Goal: Information Seeking & Learning: Learn about a topic

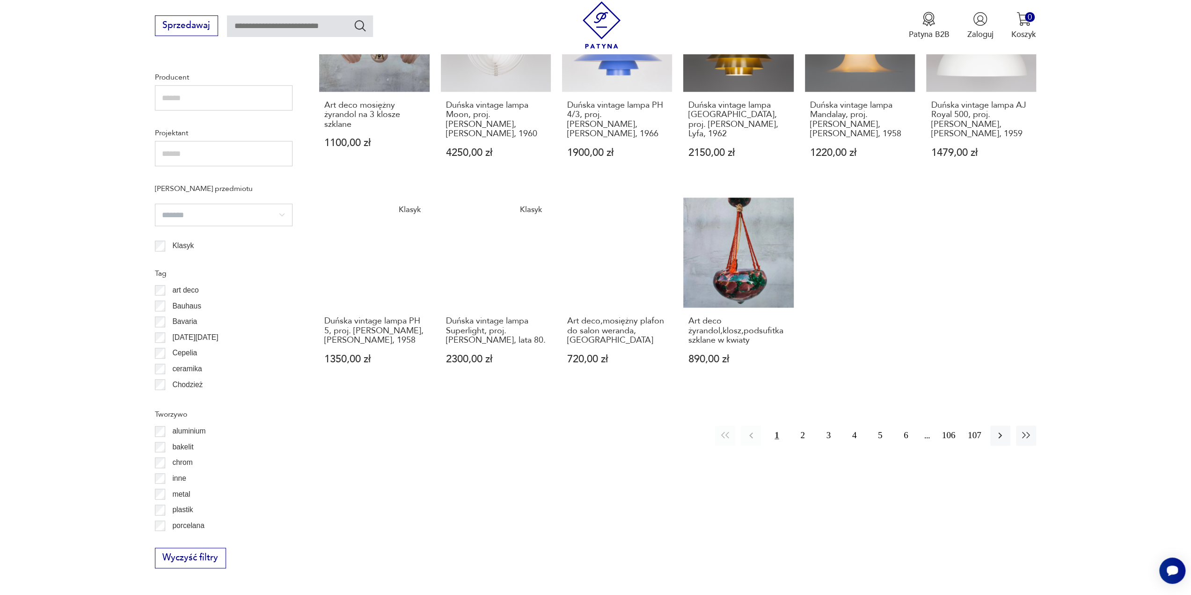
scroll to position [732, 0]
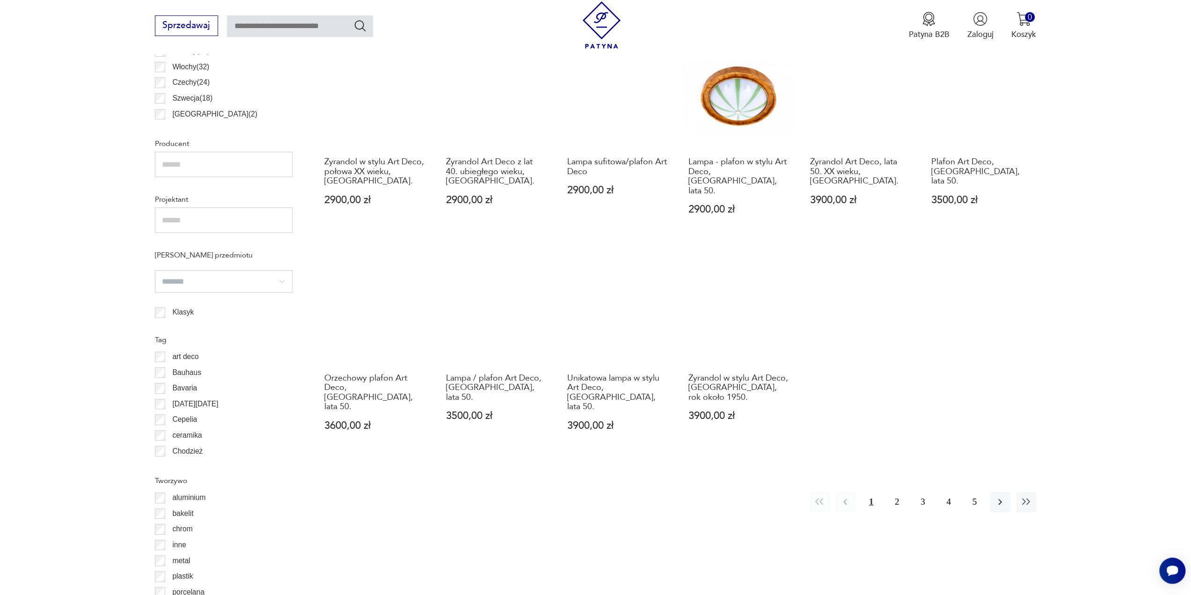
scroll to position [652, 0]
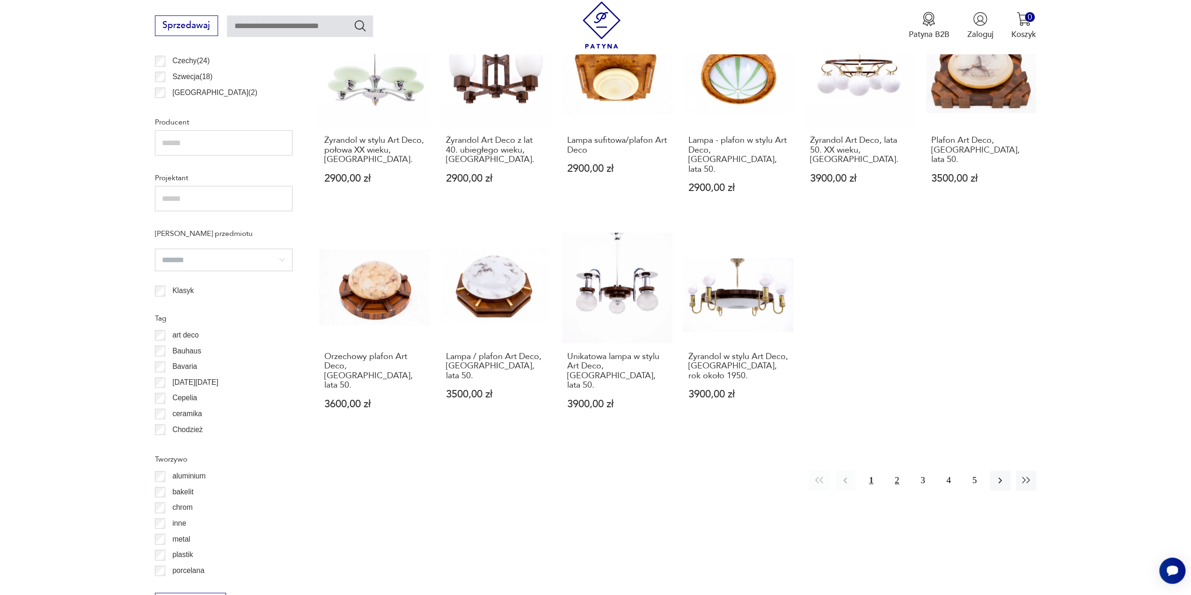
click at [896, 470] on button "2" at bounding box center [897, 480] width 20 height 20
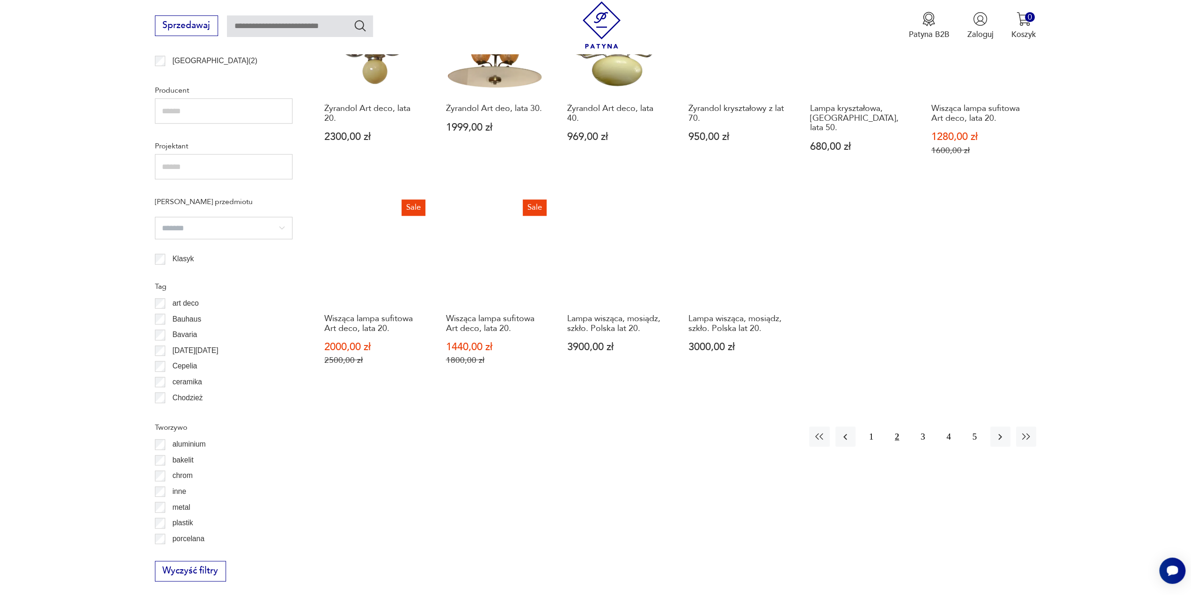
scroll to position [699, 0]
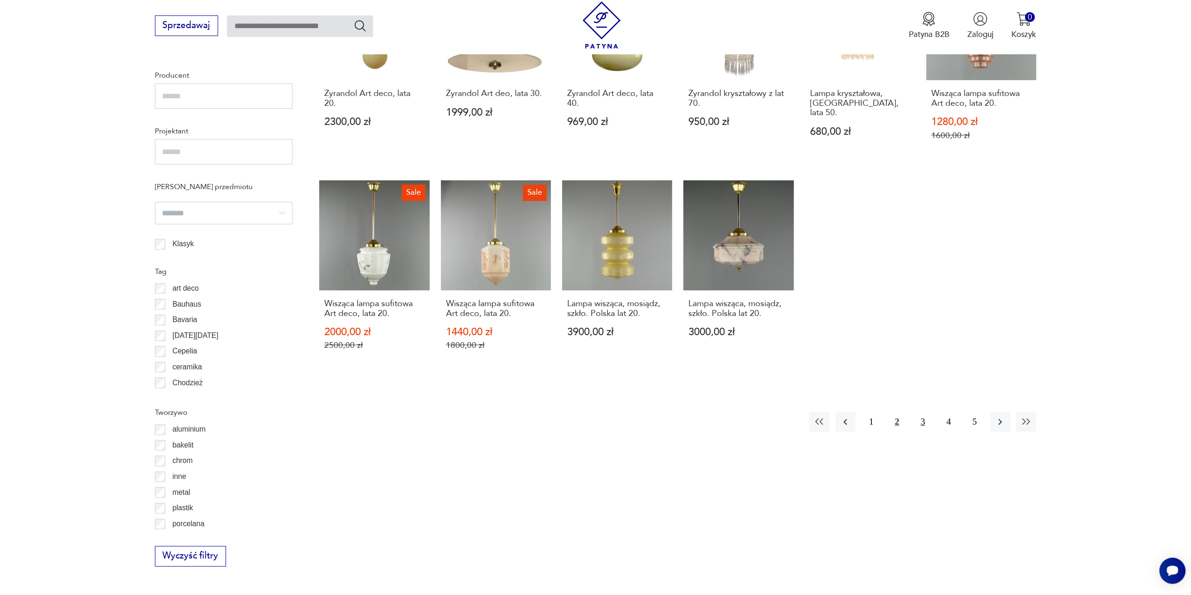
click at [922, 421] on button "3" at bounding box center [922, 421] width 20 height 20
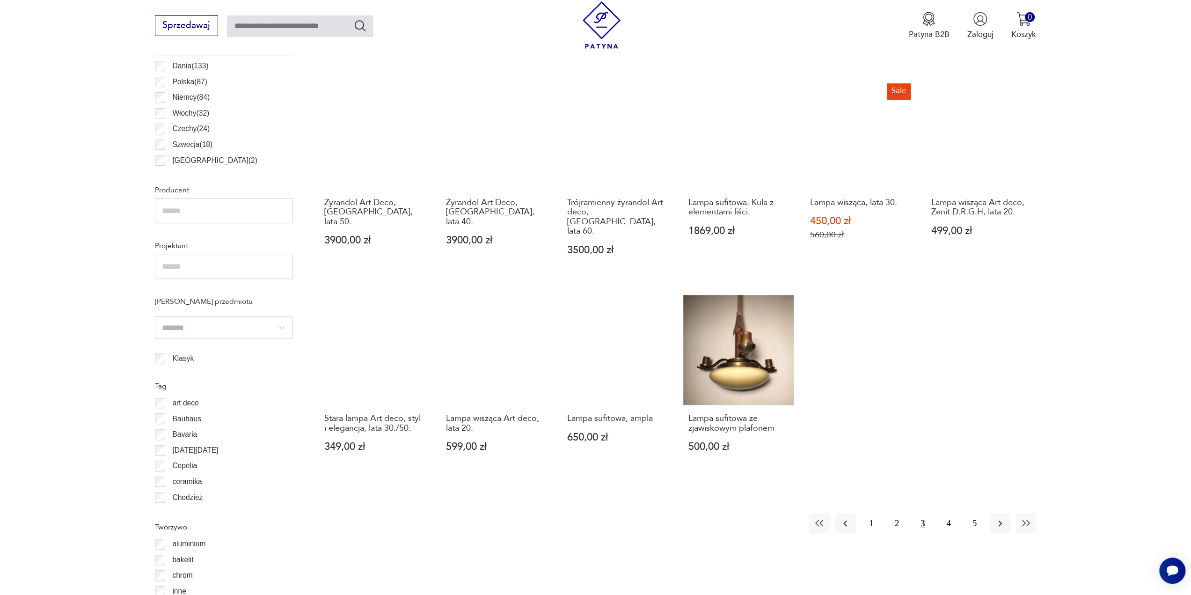
scroll to position [605, 0]
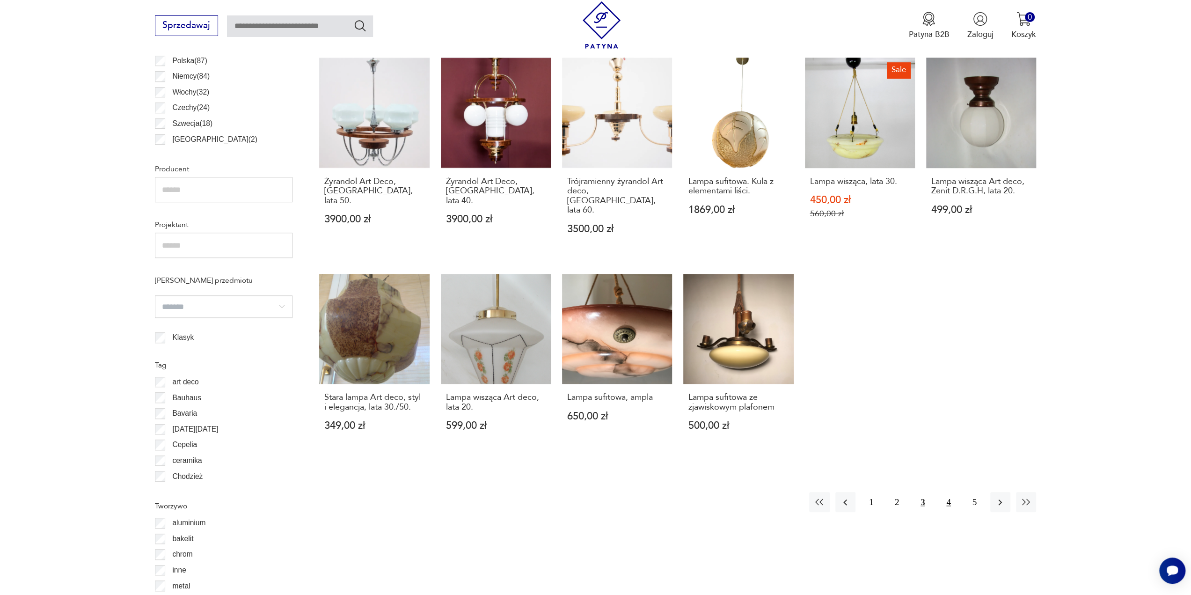
click at [947, 492] on button "4" at bounding box center [948, 502] width 20 height 20
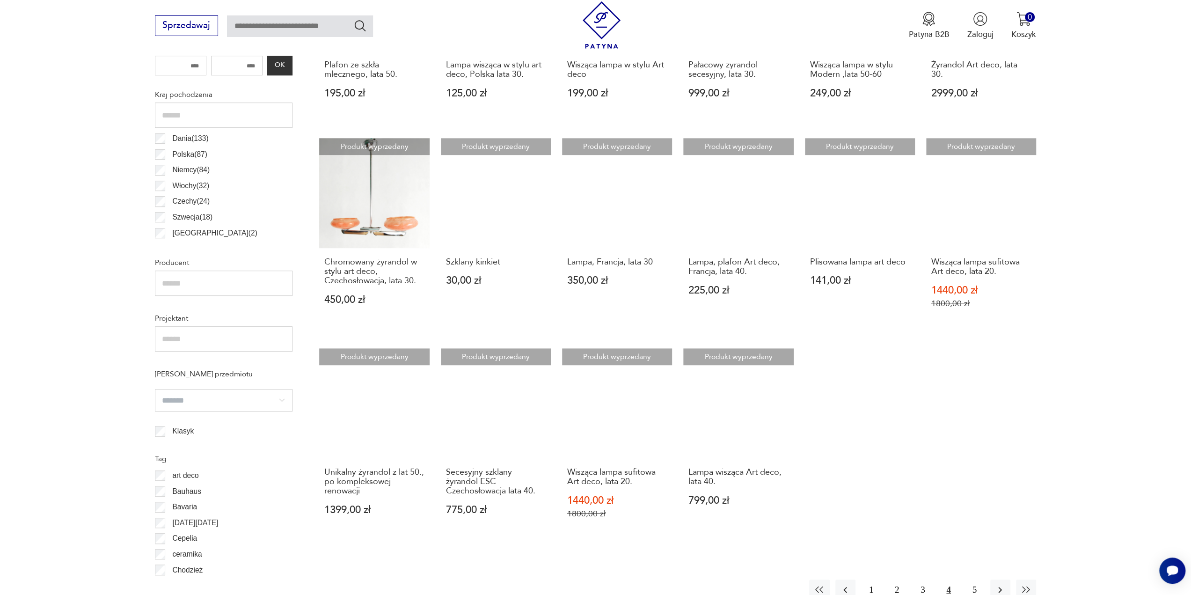
scroll to position [605, 0]
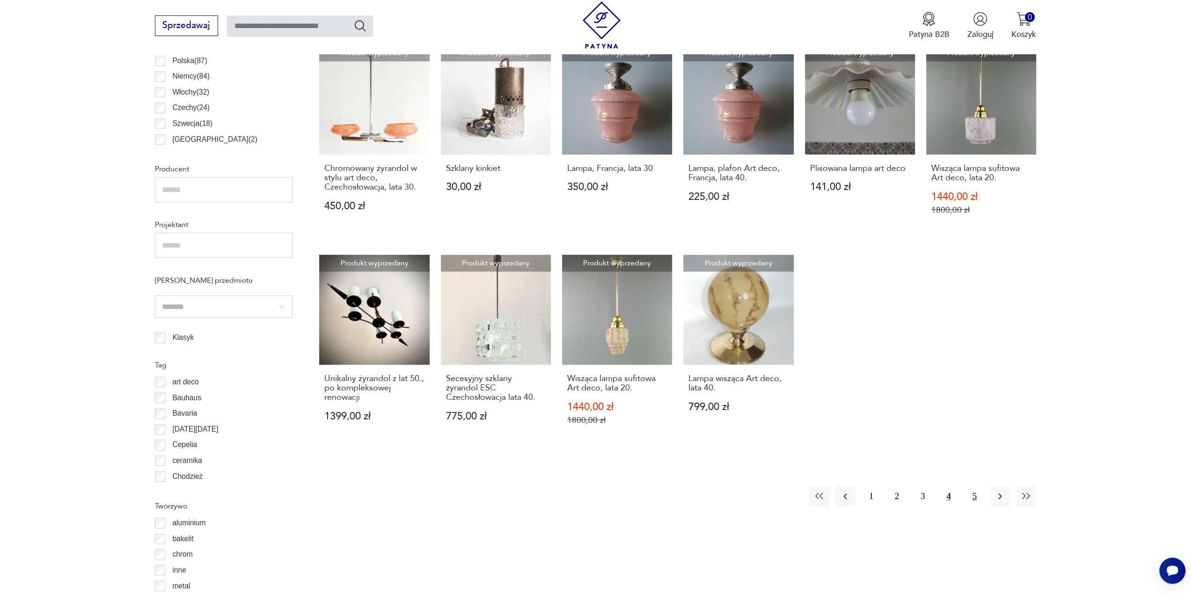
click at [970, 492] on button "5" at bounding box center [974, 496] width 20 height 20
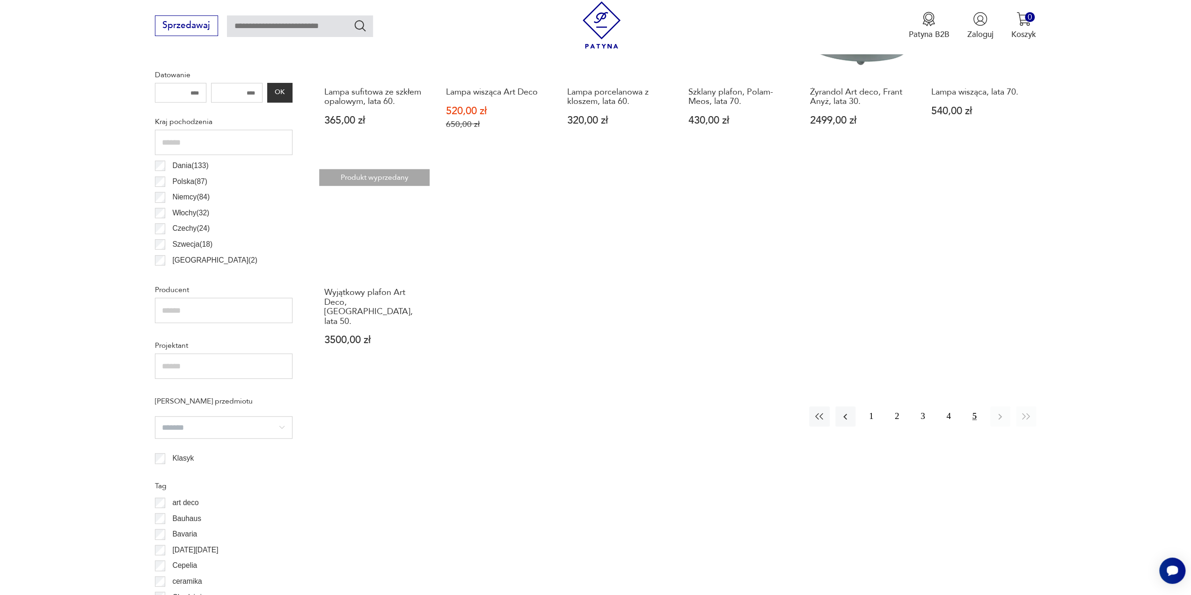
scroll to position [559, 0]
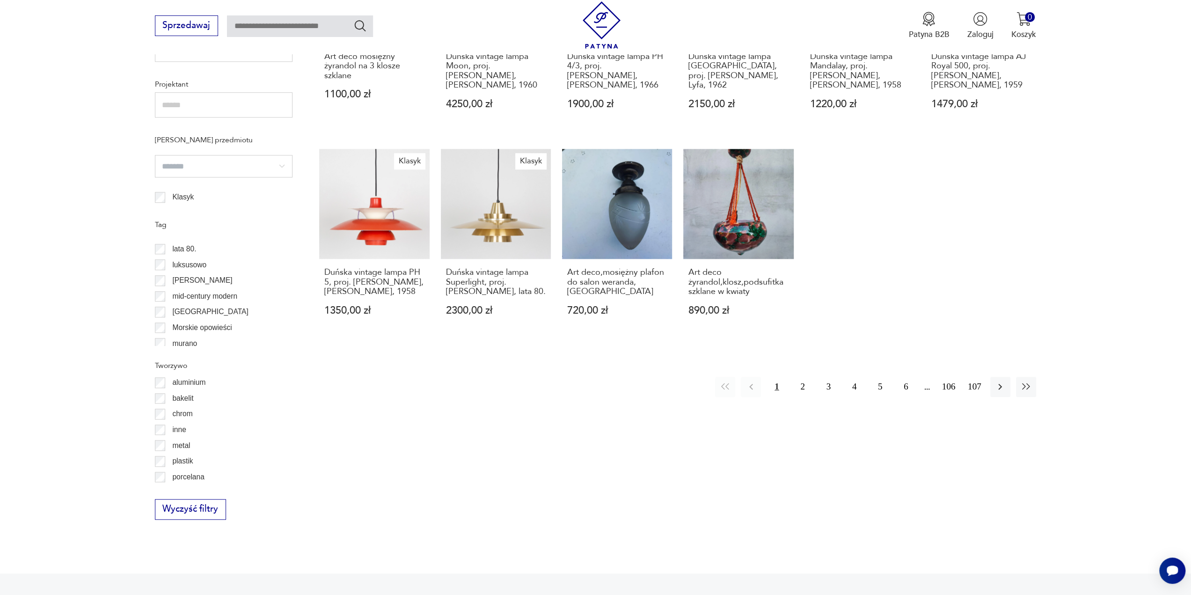
scroll to position [421, 0]
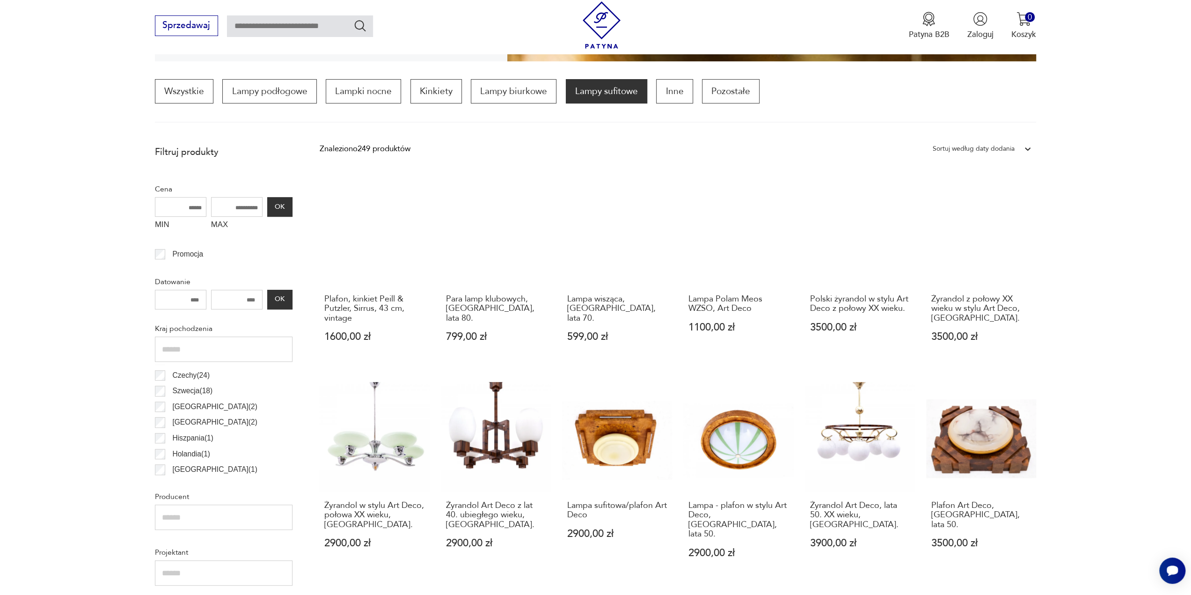
scroll to position [652, 0]
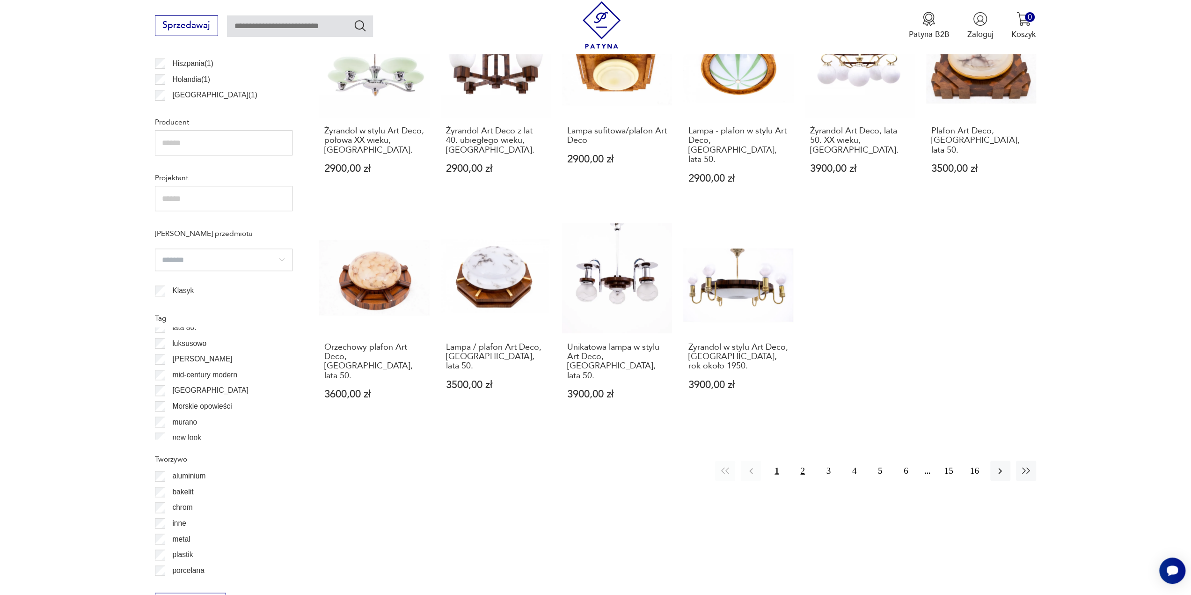
click at [802, 460] on button "2" at bounding box center [802, 470] width 20 height 20
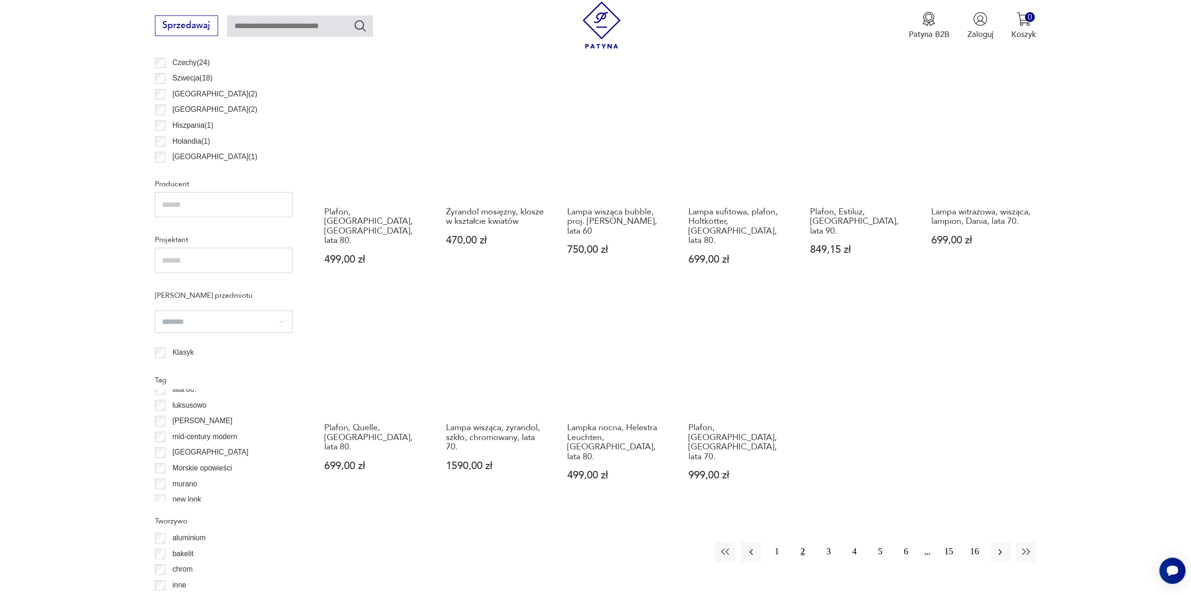
scroll to position [605, 0]
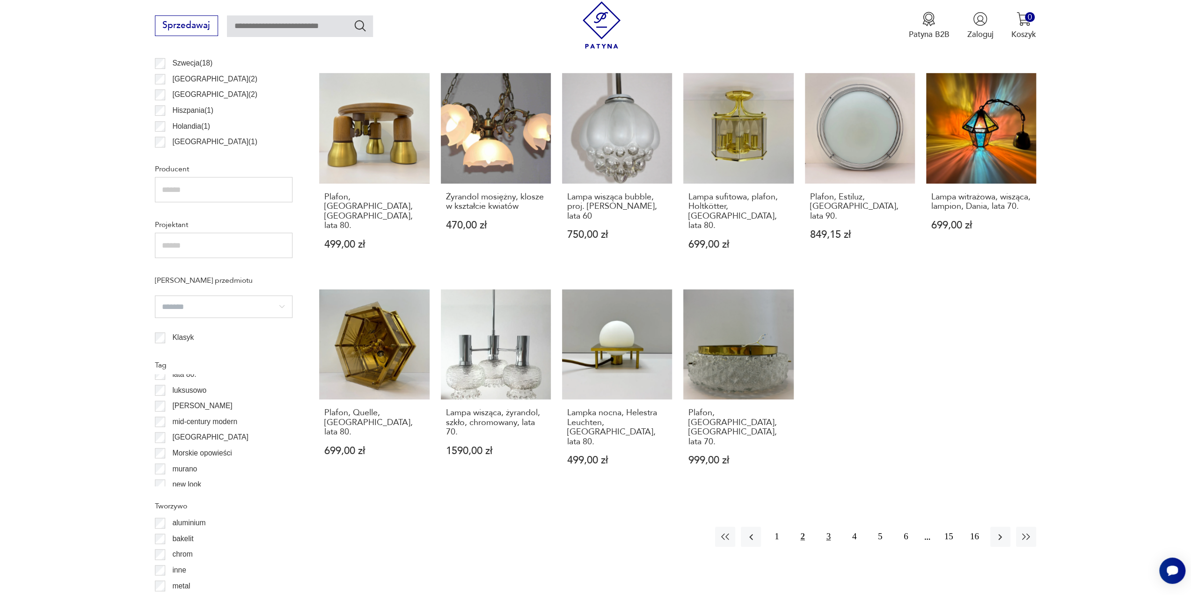
click at [828, 526] on button "3" at bounding box center [828, 536] width 20 height 20
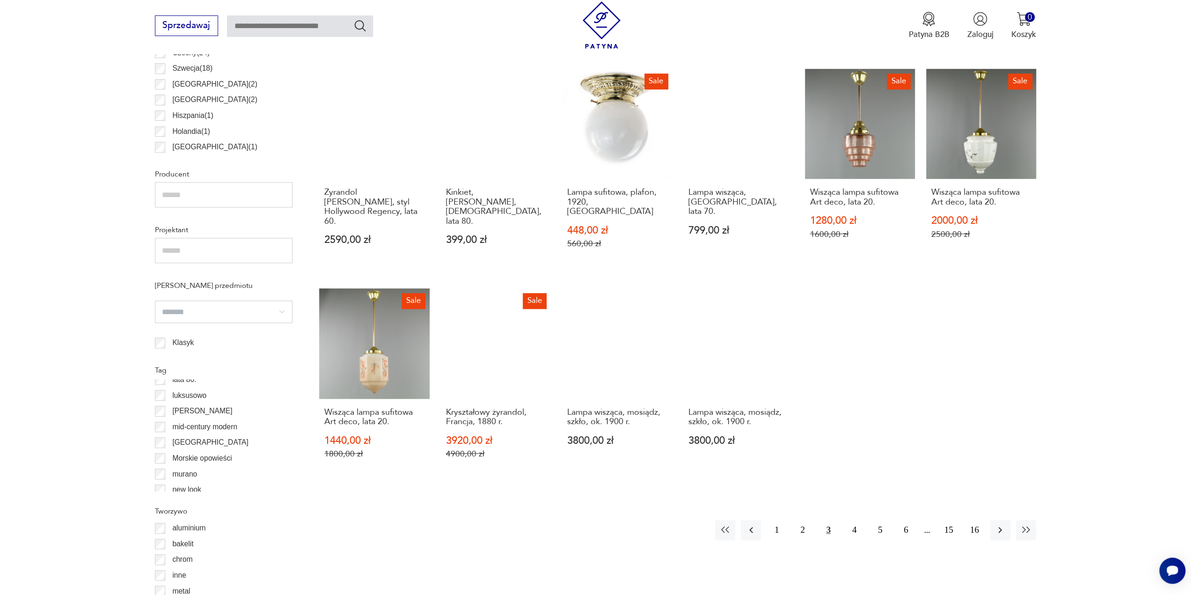
scroll to position [605, 0]
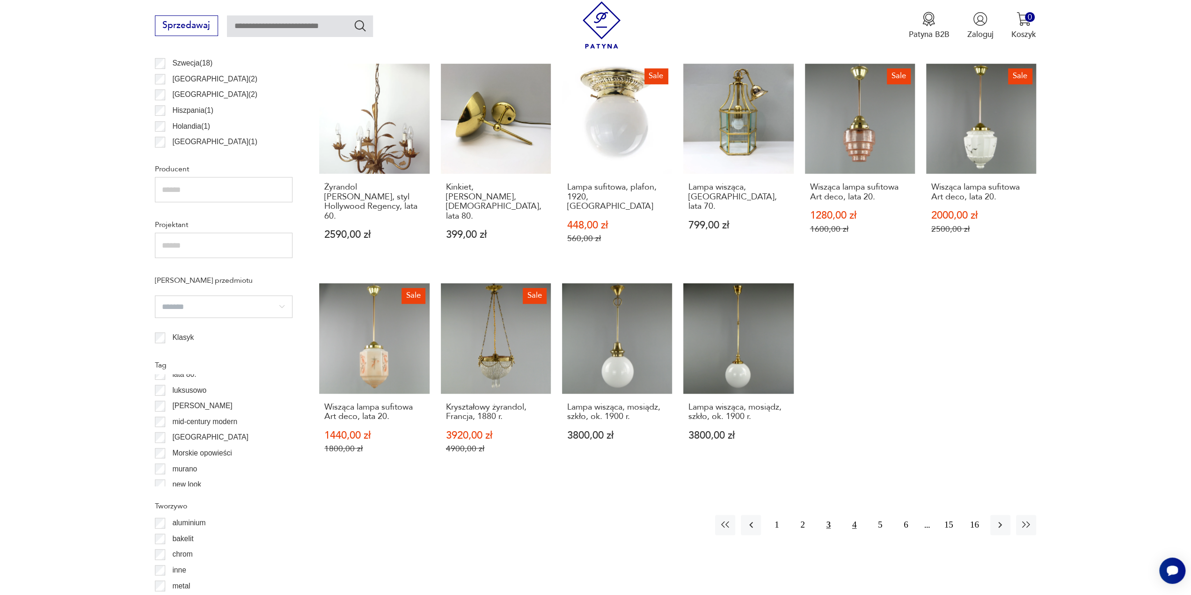
click at [856, 515] on button "4" at bounding box center [854, 525] width 20 height 20
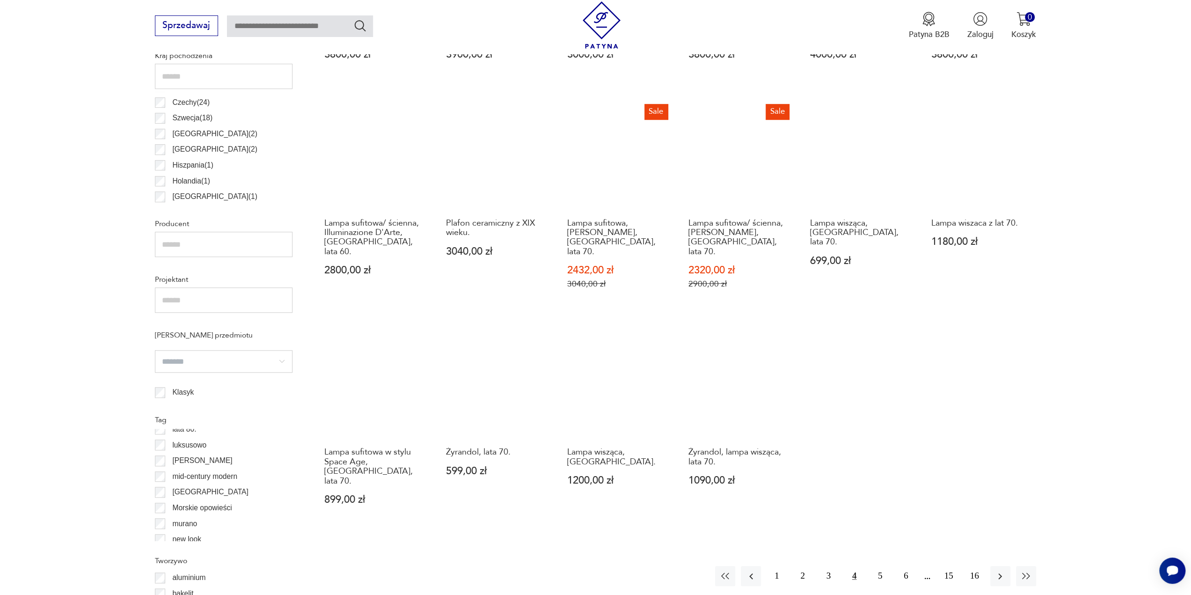
scroll to position [605, 0]
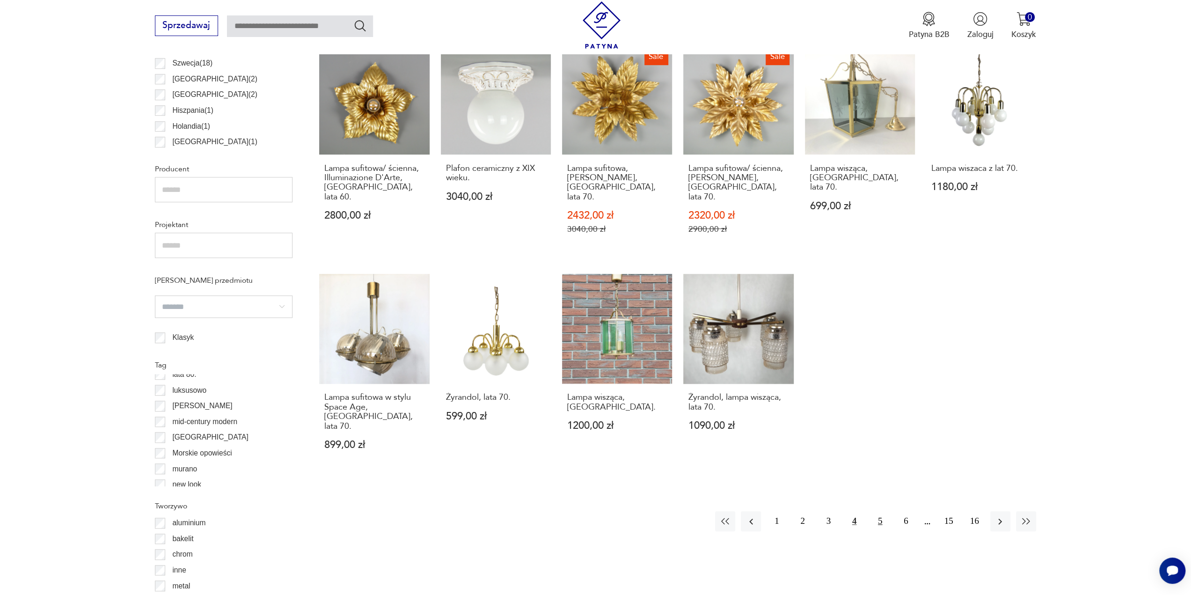
click at [876, 511] on button "5" at bounding box center [880, 521] width 20 height 20
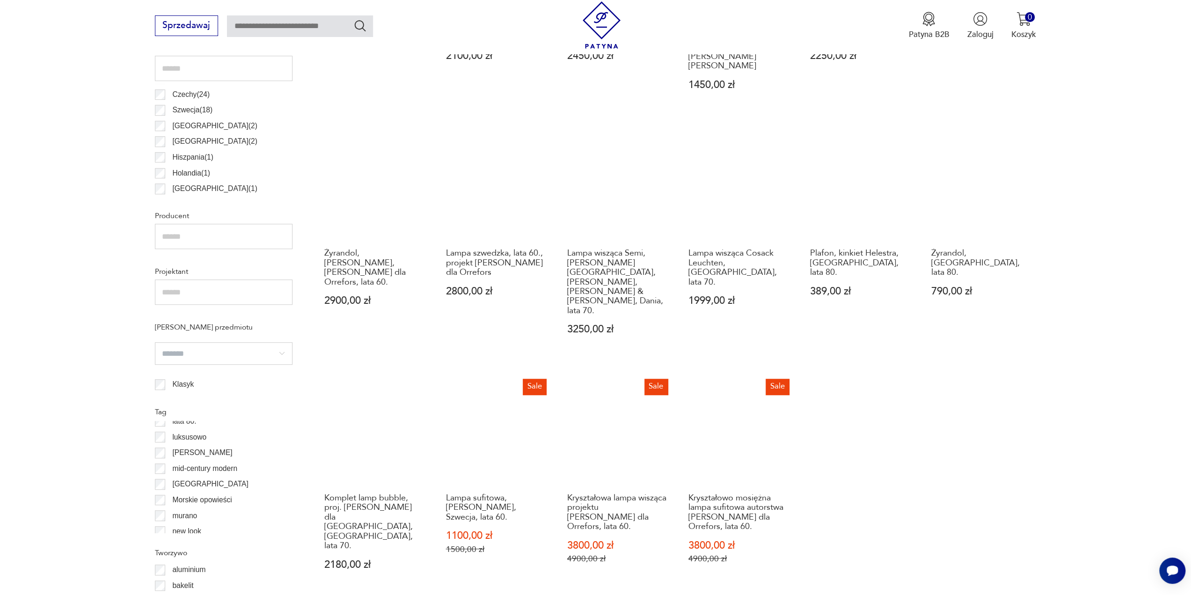
scroll to position [652, 0]
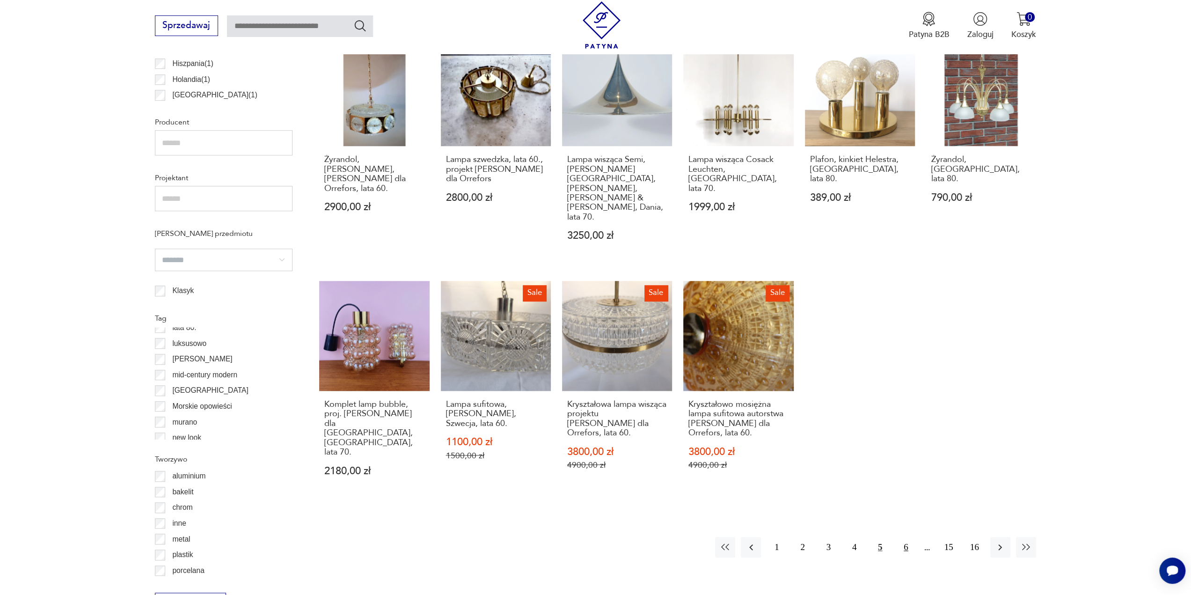
click at [902, 537] on button "6" at bounding box center [906, 547] width 20 height 20
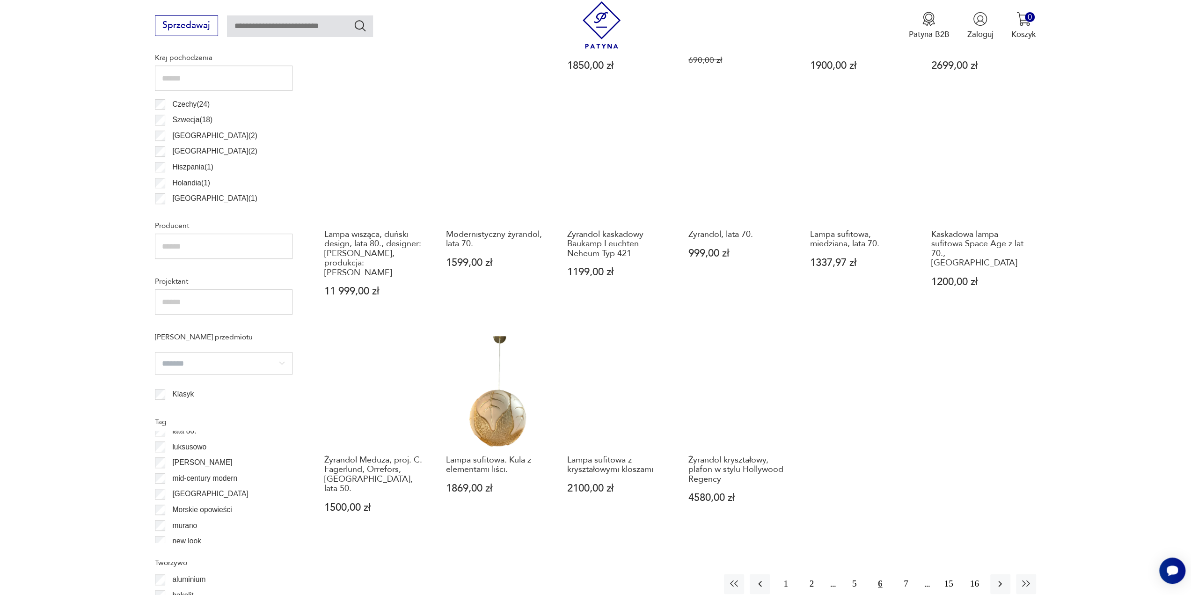
scroll to position [605, 0]
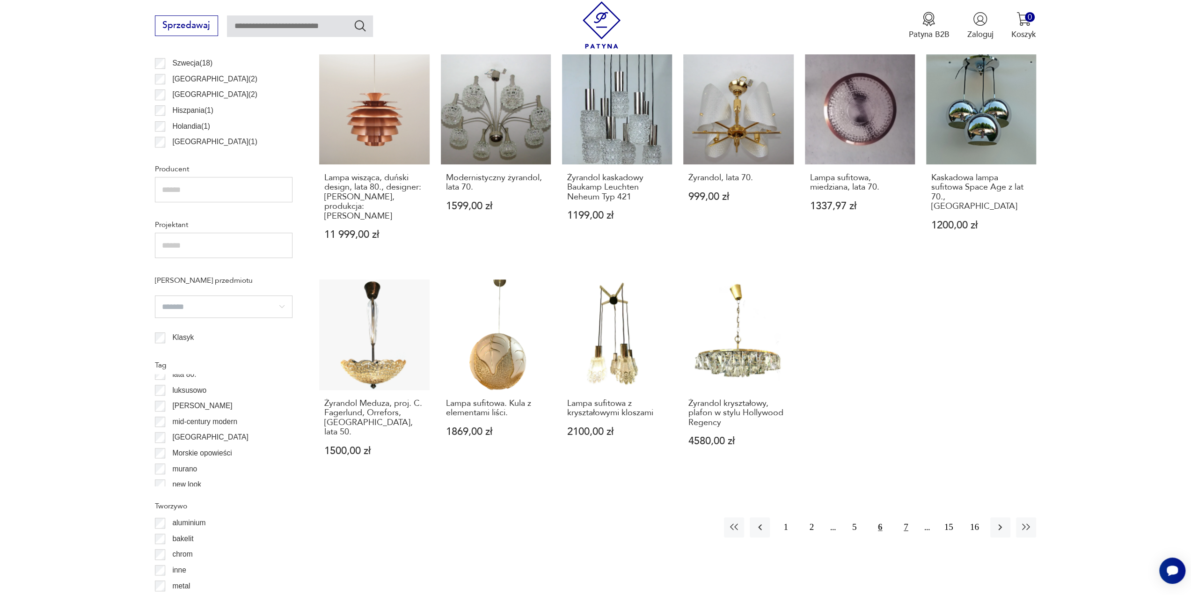
click at [904, 517] on button "7" at bounding box center [906, 527] width 20 height 20
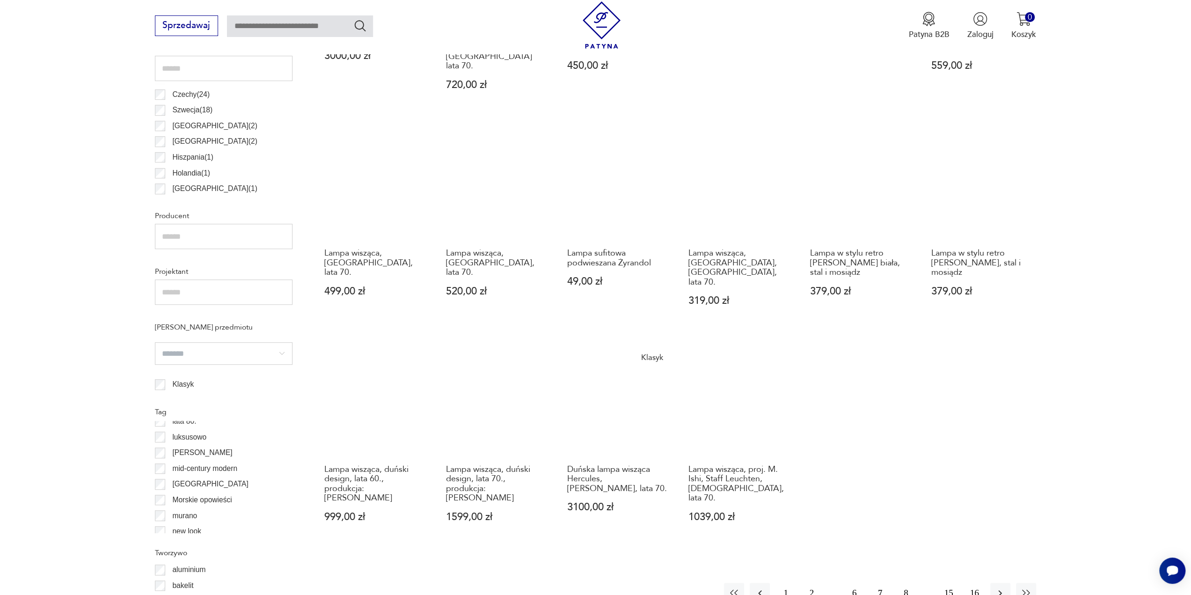
scroll to position [652, 0]
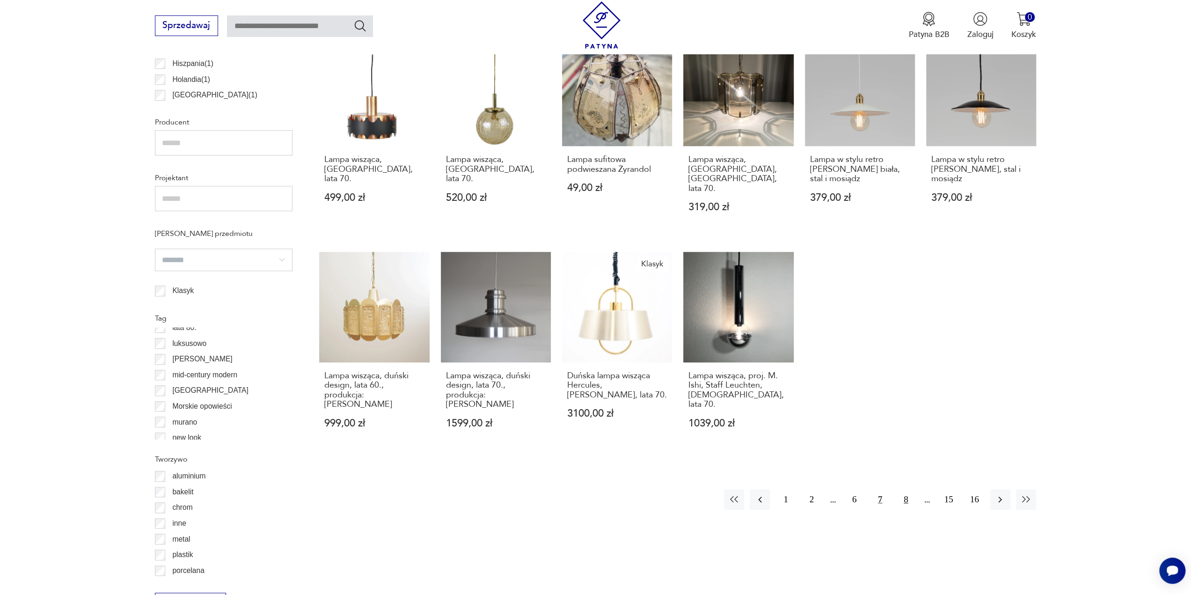
click at [908, 489] on button "8" at bounding box center [906, 499] width 20 height 20
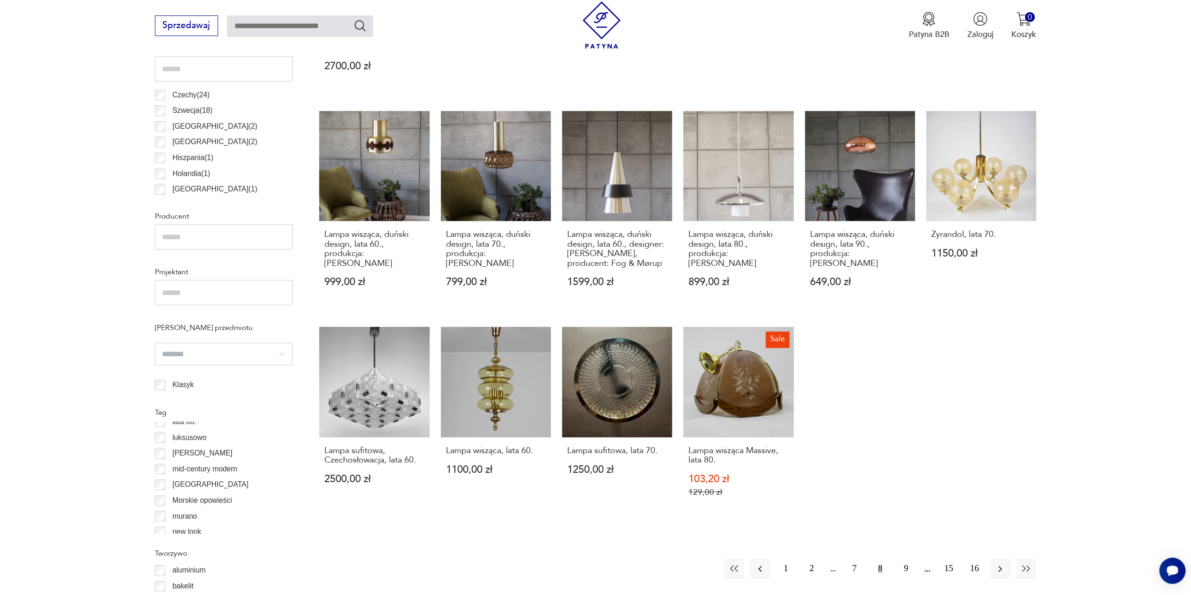
scroll to position [559, 0]
click at [896, 558] on button "9" at bounding box center [906, 568] width 20 height 20
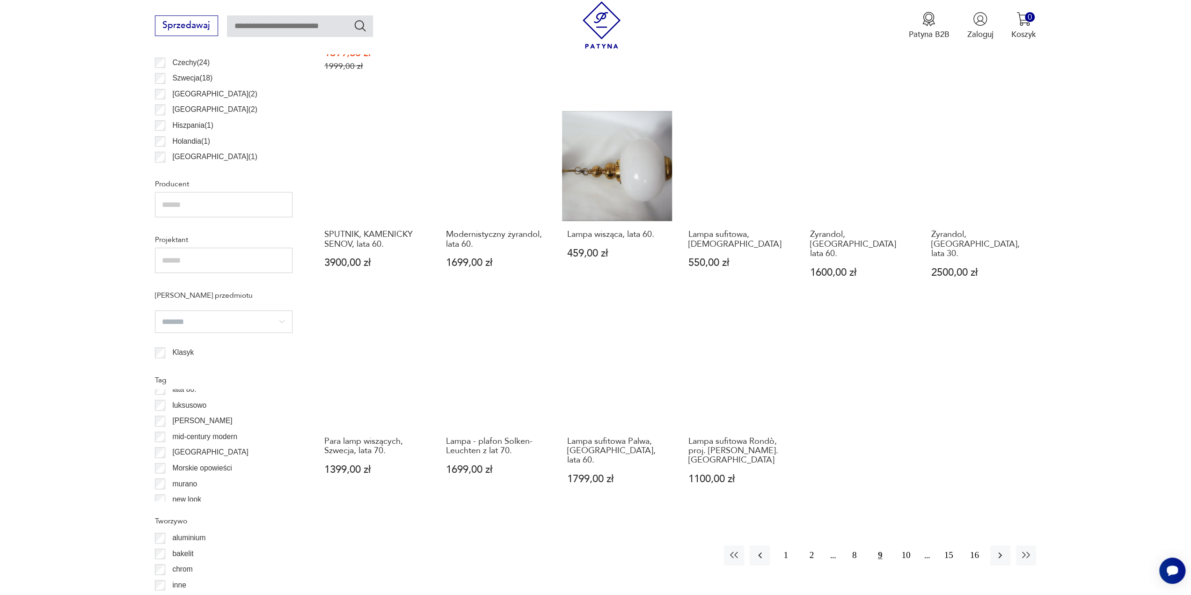
scroll to position [605, 0]
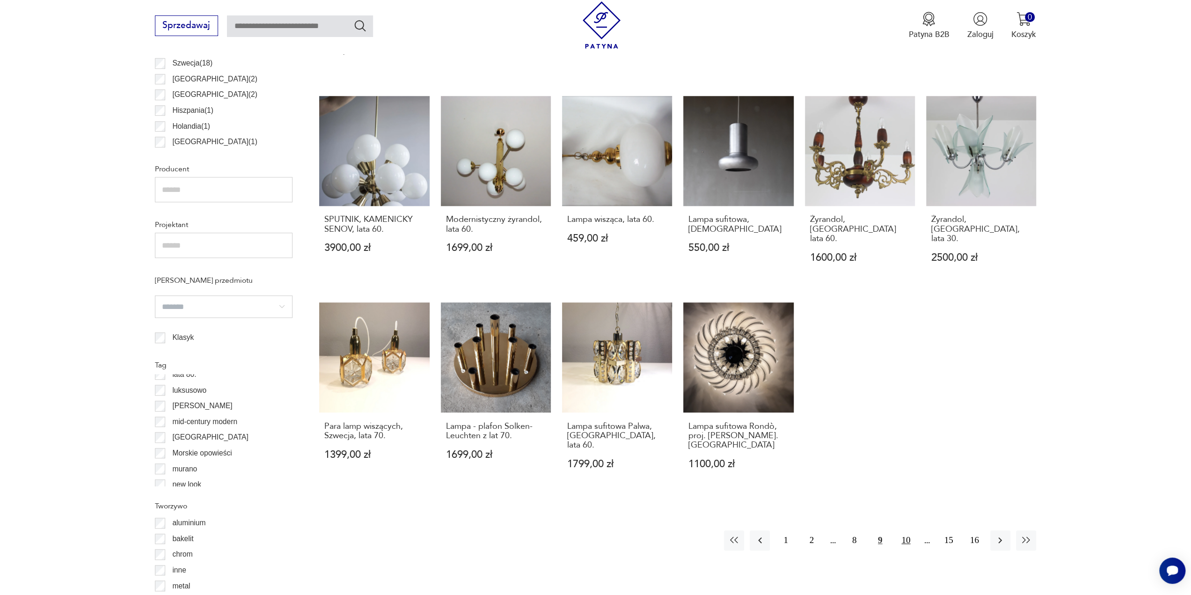
click at [913, 530] on button "10" at bounding box center [906, 540] width 20 height 20
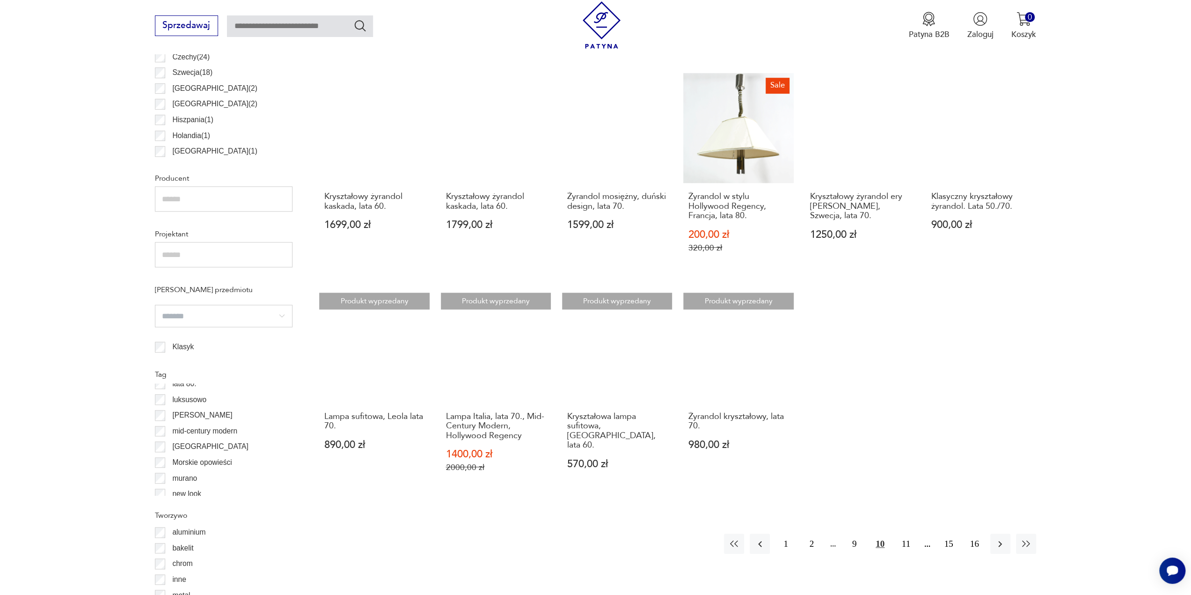
scroll to position [652, 0]
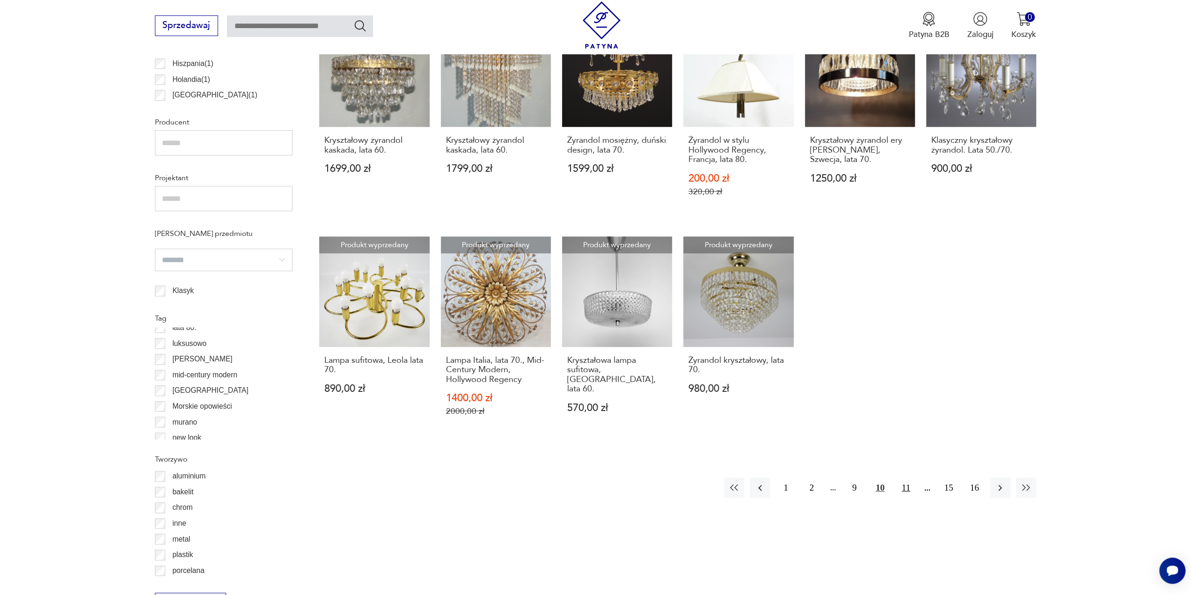
click at [899, 484] on button "11" at bounding box center [906, 487] width 20 height 20
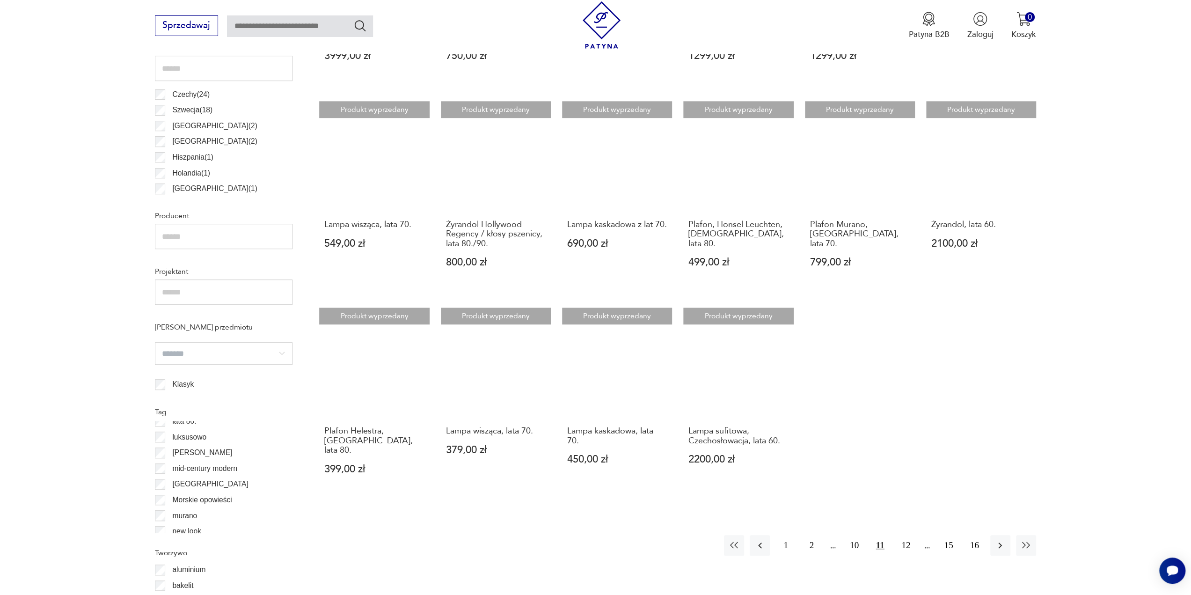
scroll to position [605, 0]
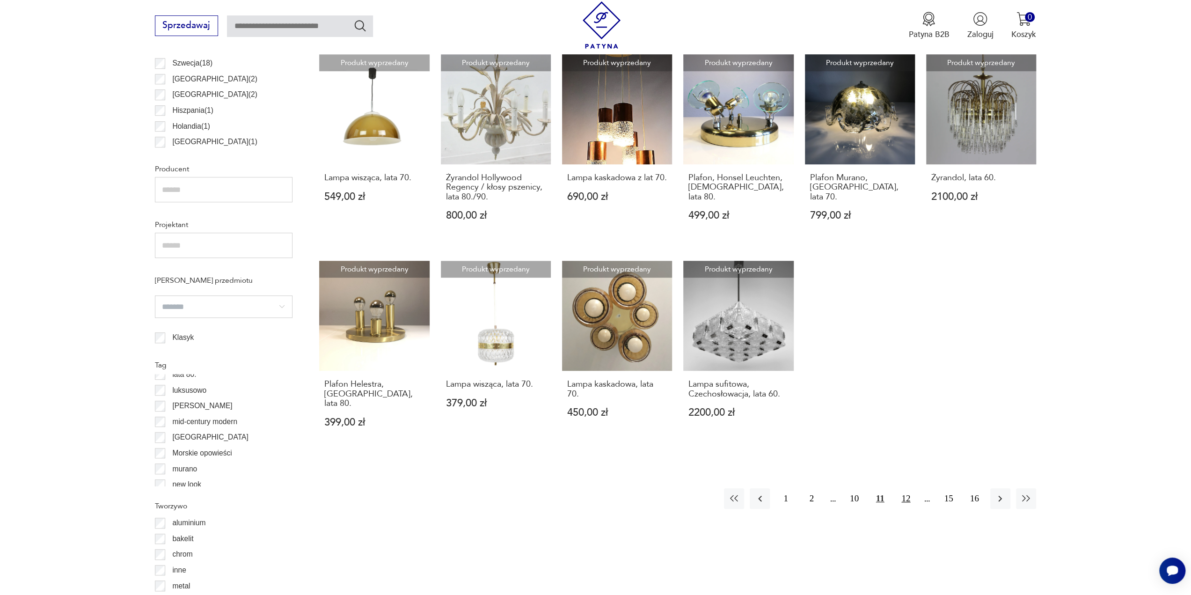
click at [909, 489] on button "12" at bounding box center [906, 498] width 20 height 20
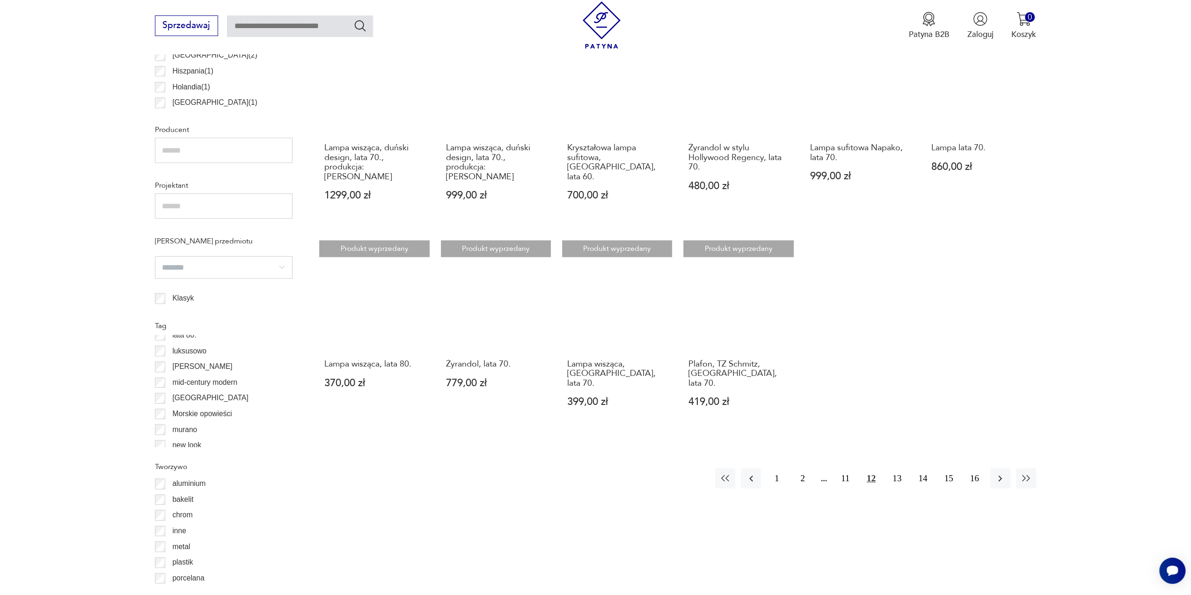
scroll to position [652, 0]
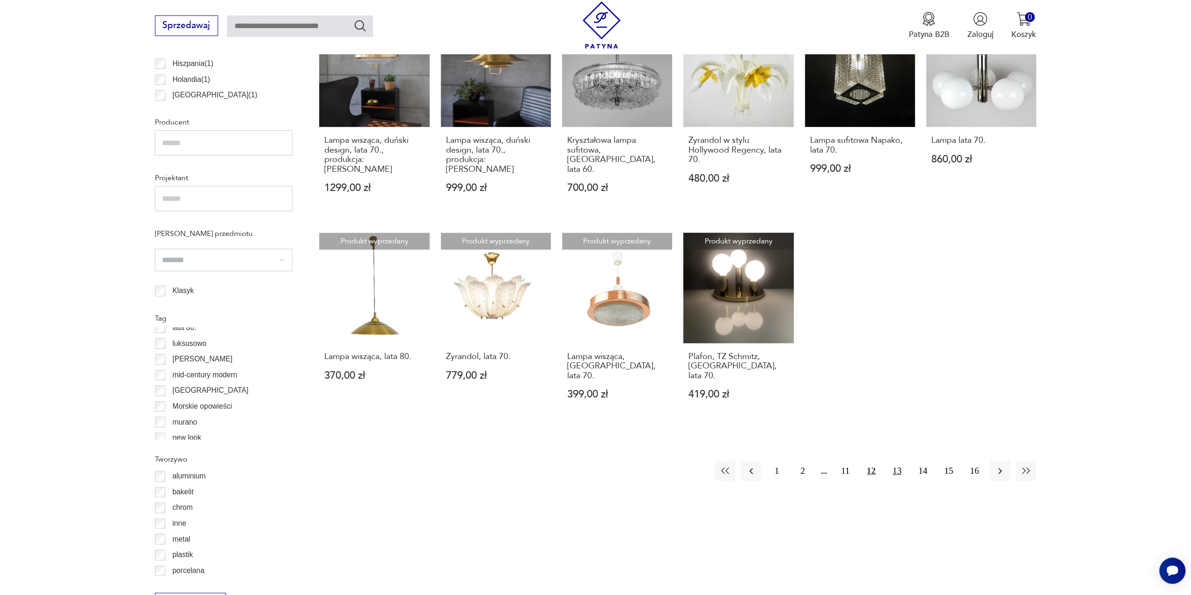
click at [902, 460] on button "13" at bounding box center [897, 470] width 20 height 20
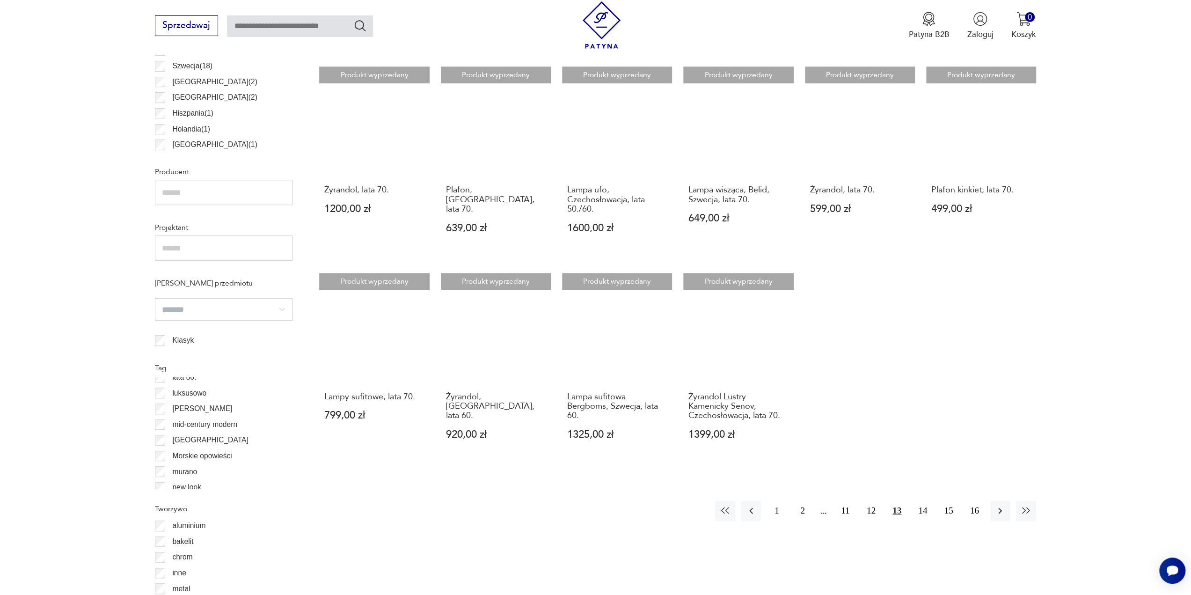
scroll to position [605, 0]
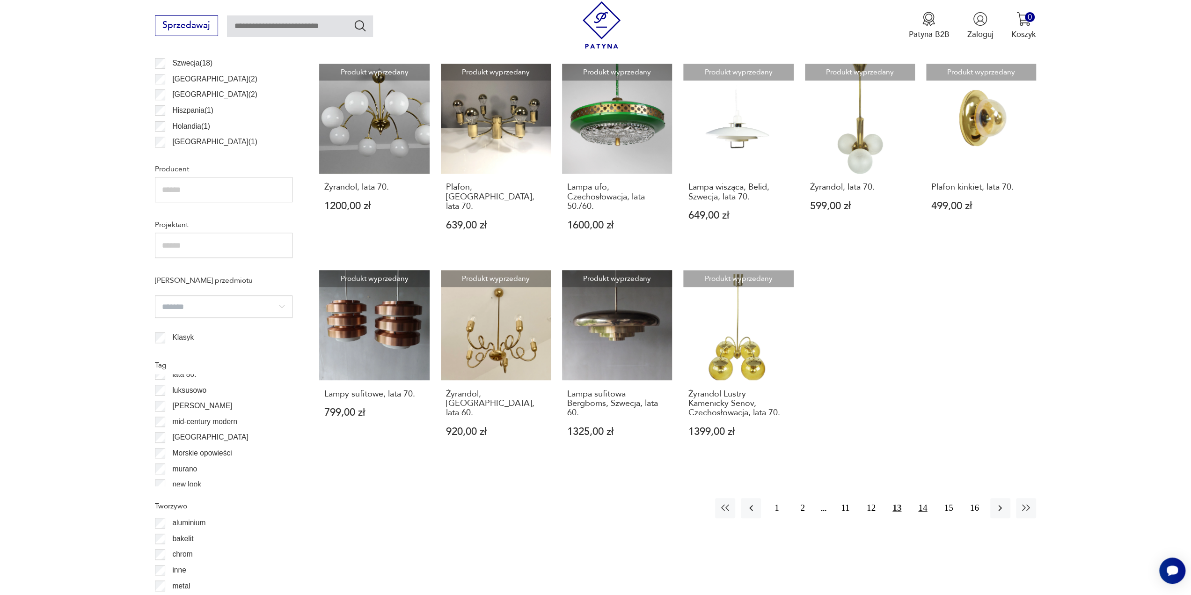
click at [926, 510] on button "14" at bounding box center [922, 508] width 20 height 20
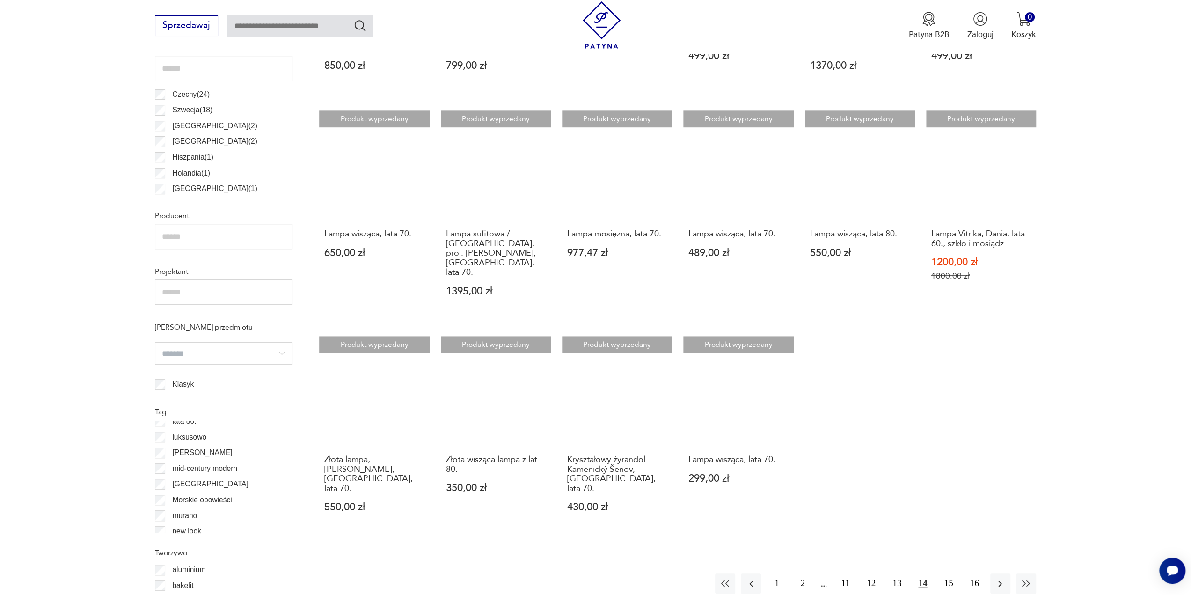
scroll to position [605, 0]
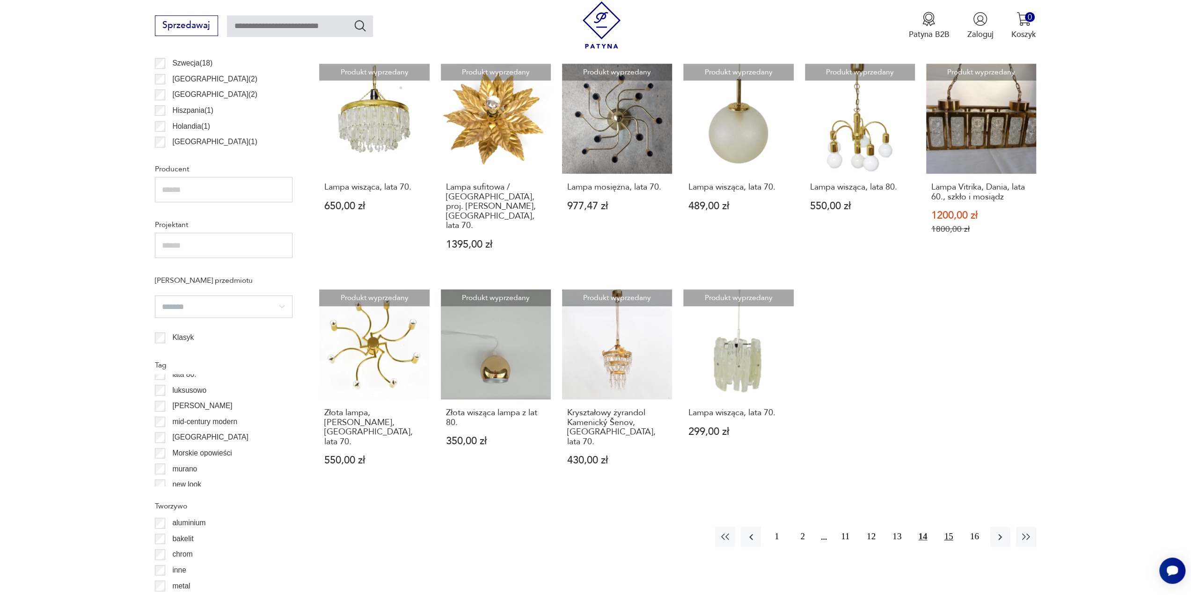
click at [943, 526] on button "15" at bounding box center [948, 536] width 20 height 20
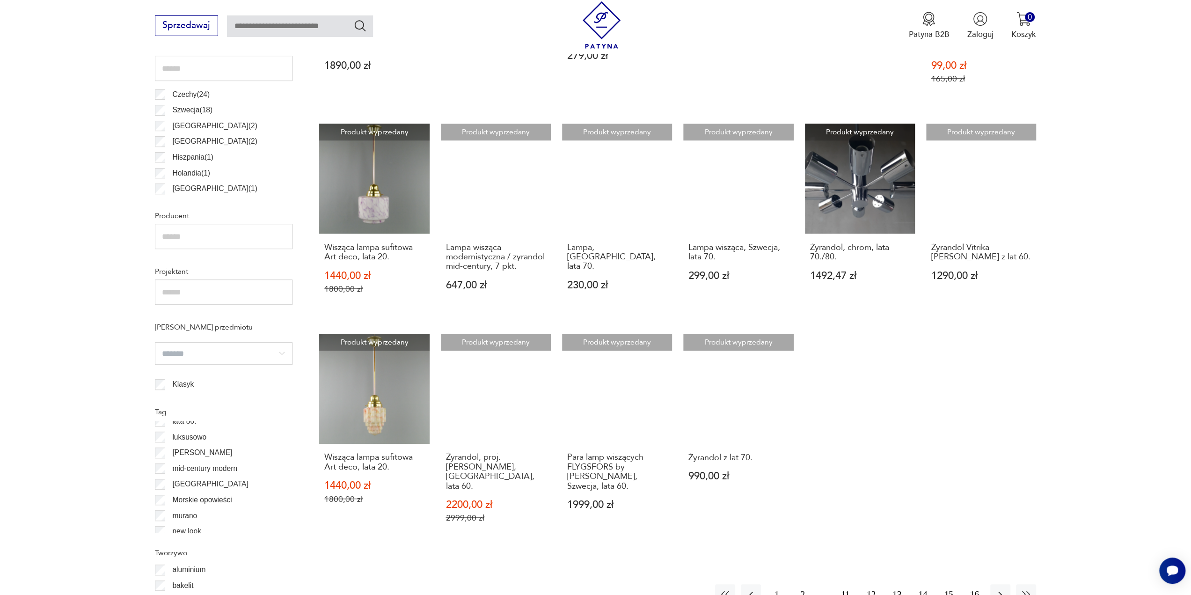
scroll to position [605, 0]
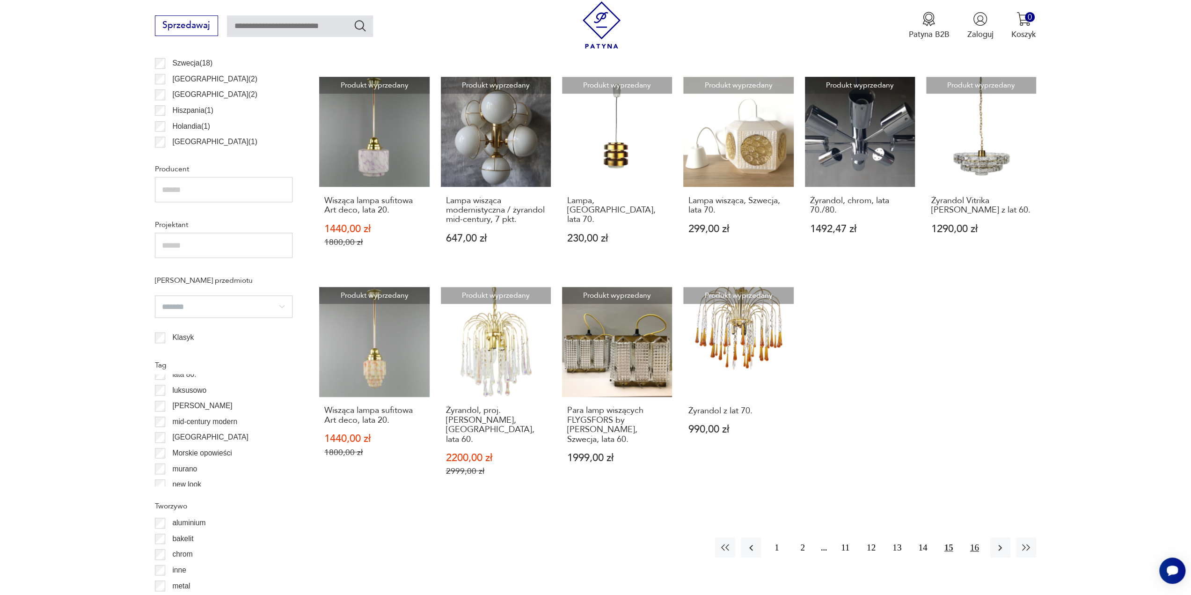
click at [977, 537] on button "16" at bounding box center [974, 547] width 20 height 20
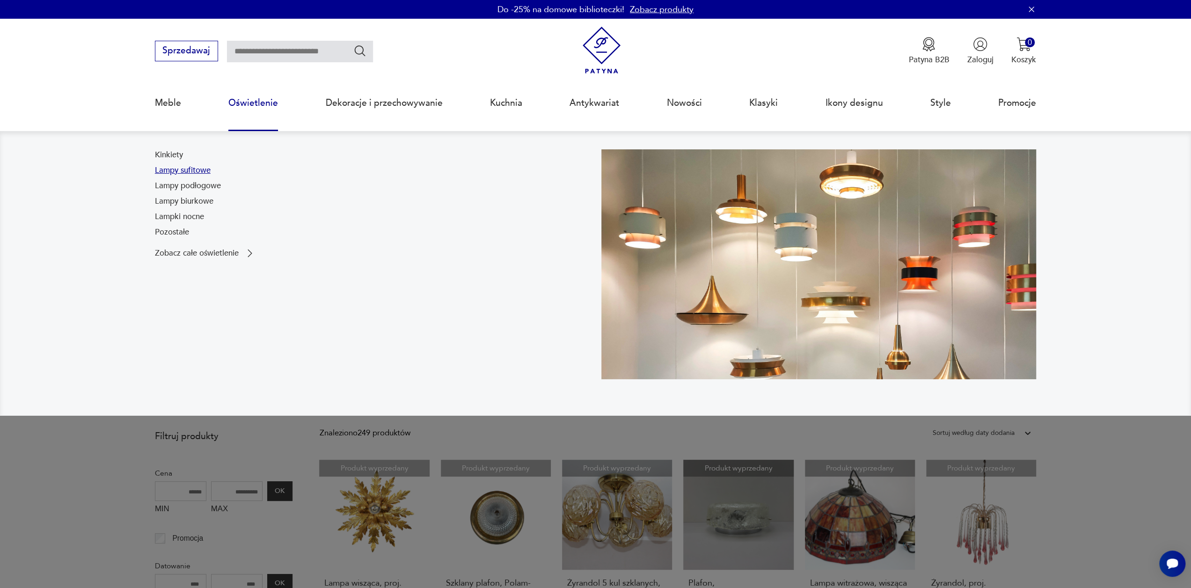
click at [193, 174] on link "Lampy sufitowe" at bounding box center [183, 170] width 56 height 11
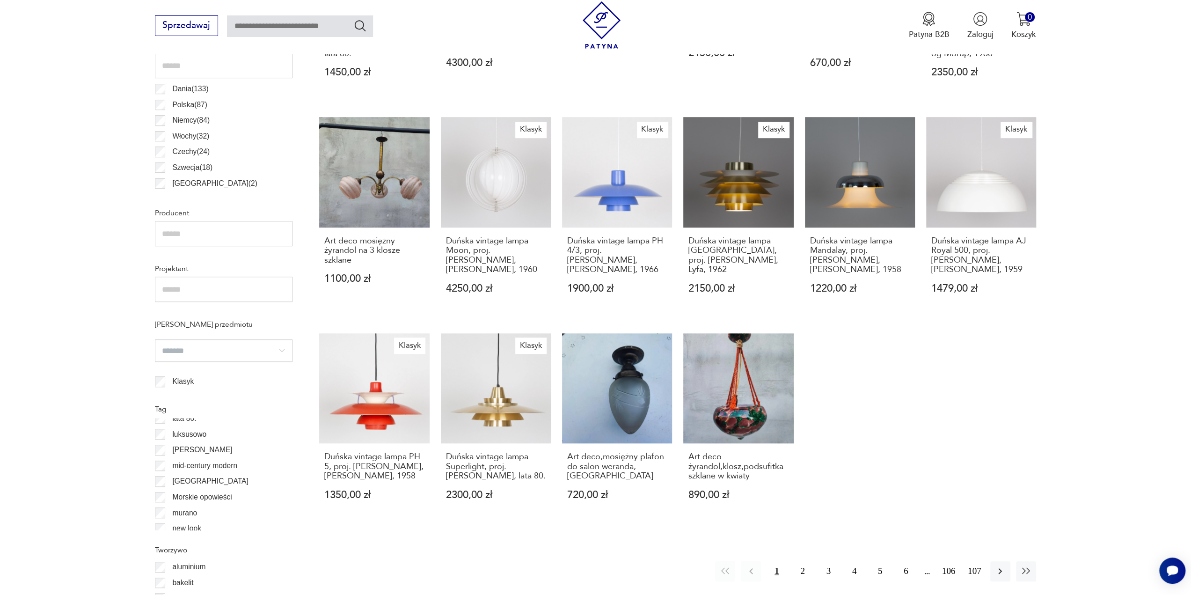
scroll to position [652, 0]
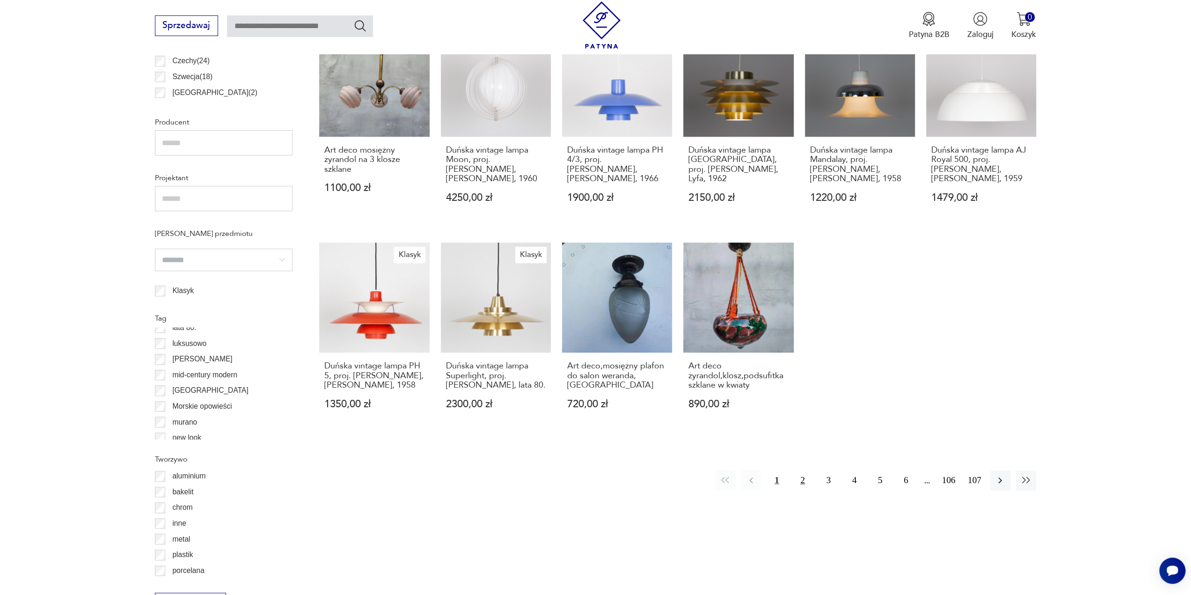
click at [796, 470] on button "2" at bounding box center [802, 480] width 20 height 20
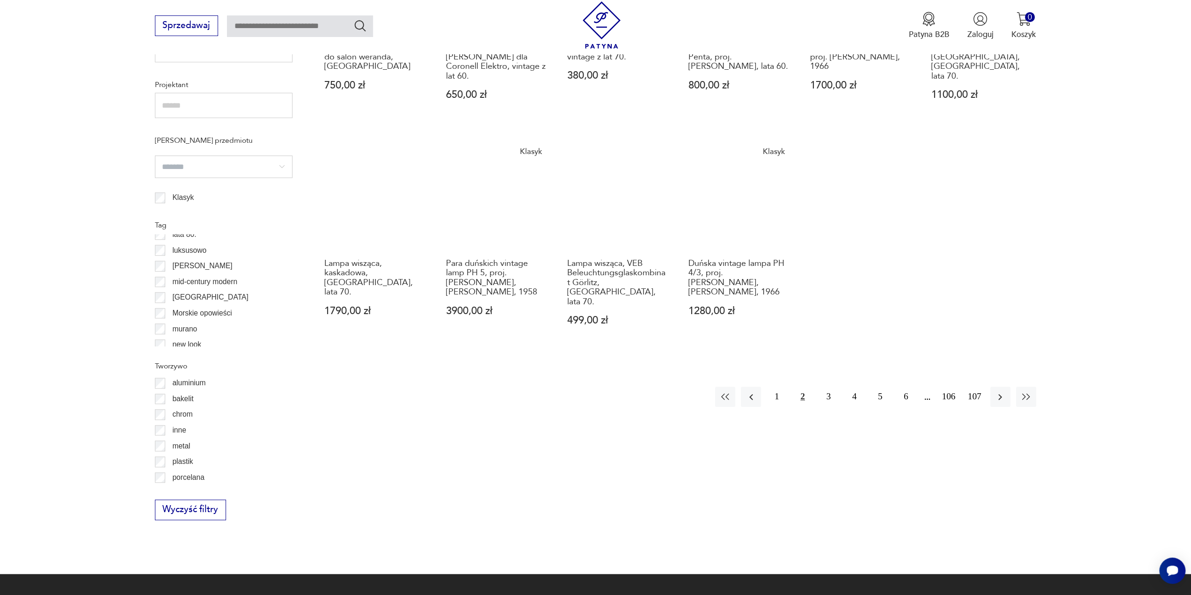
scroll to position [746, 0]
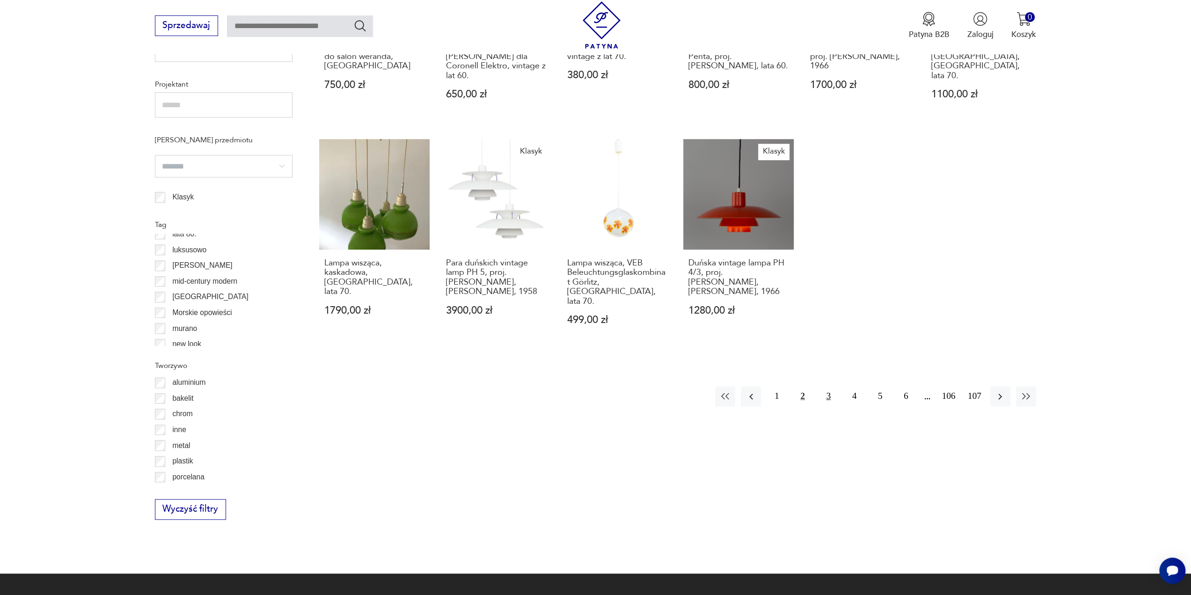
click at [824, 386] on button "3" at bounding box center [828, 396] width 20 height 20
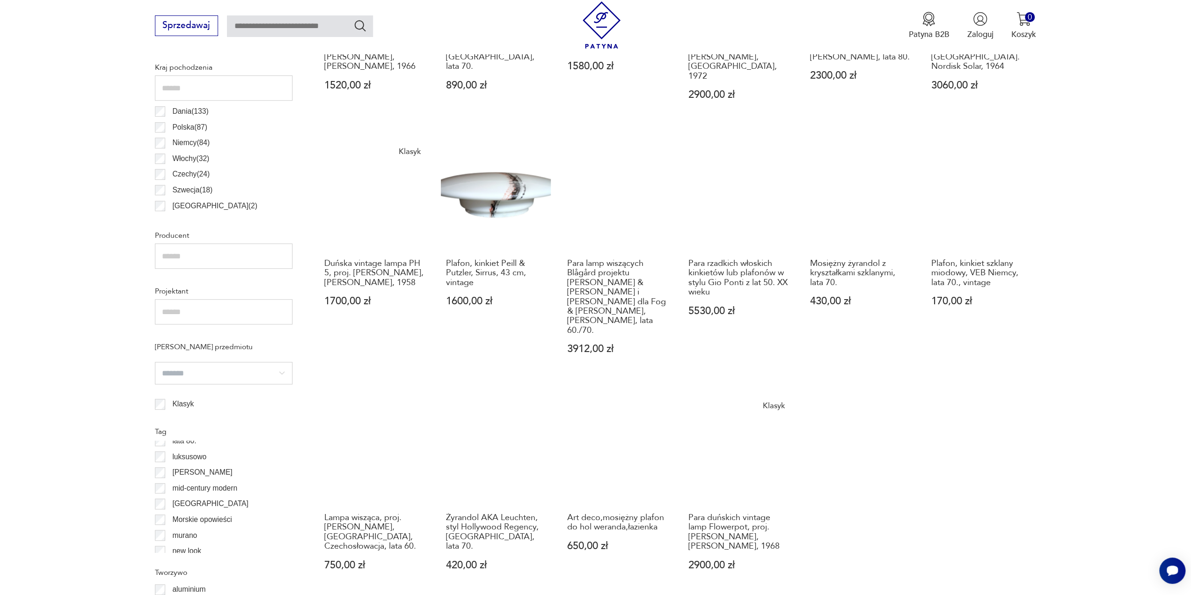
scroll to position [605, 0]
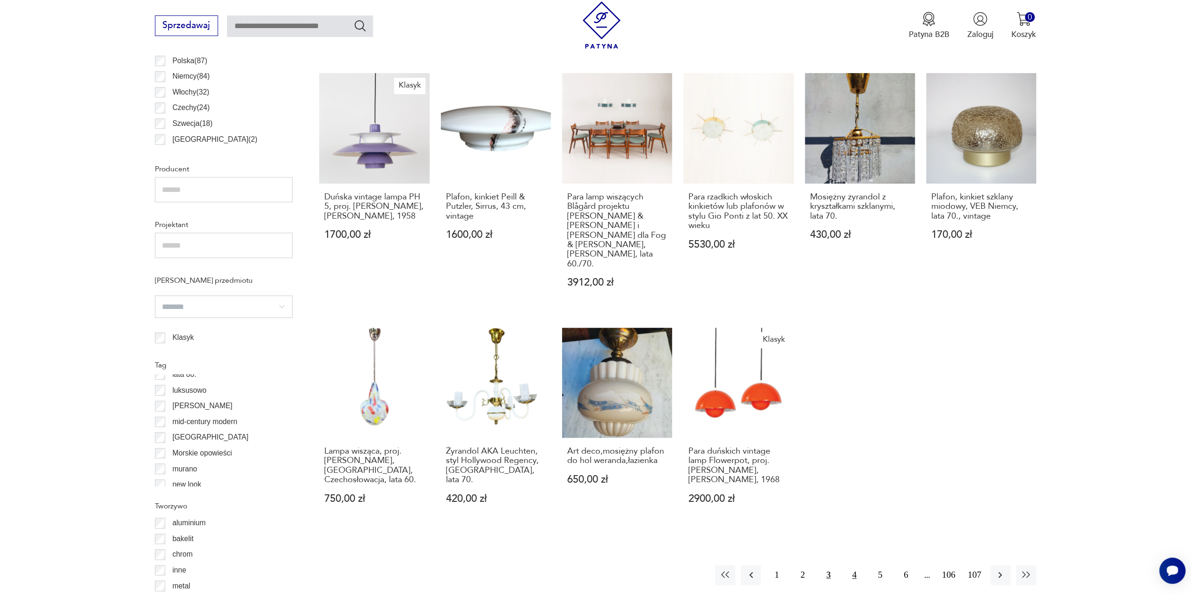
click at [851, 565] on button "4" at bounding box center [854, 575] width 20 height 20
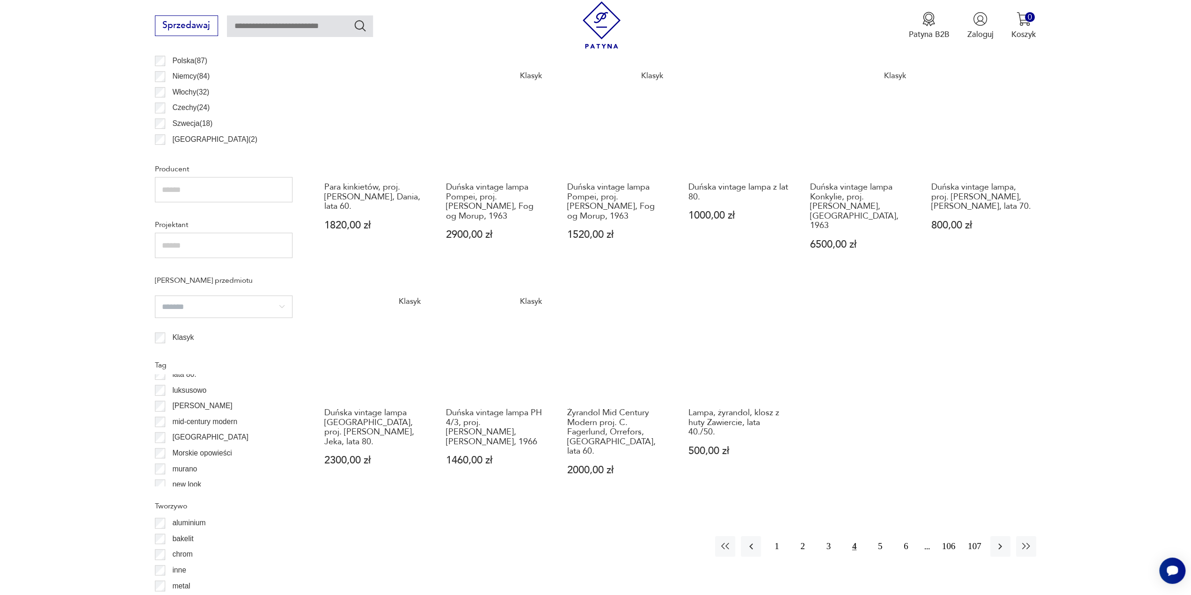
scroll to position [699, 0]
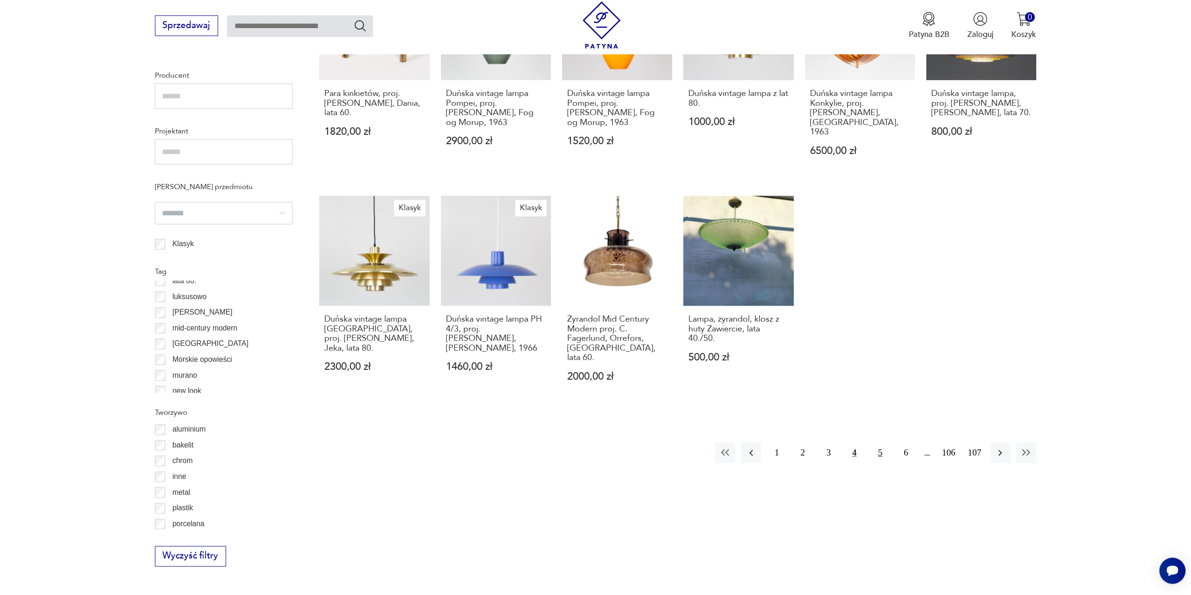
click at [884, 442] on button "5" at bounding box center [880, 452] width 20 height 20
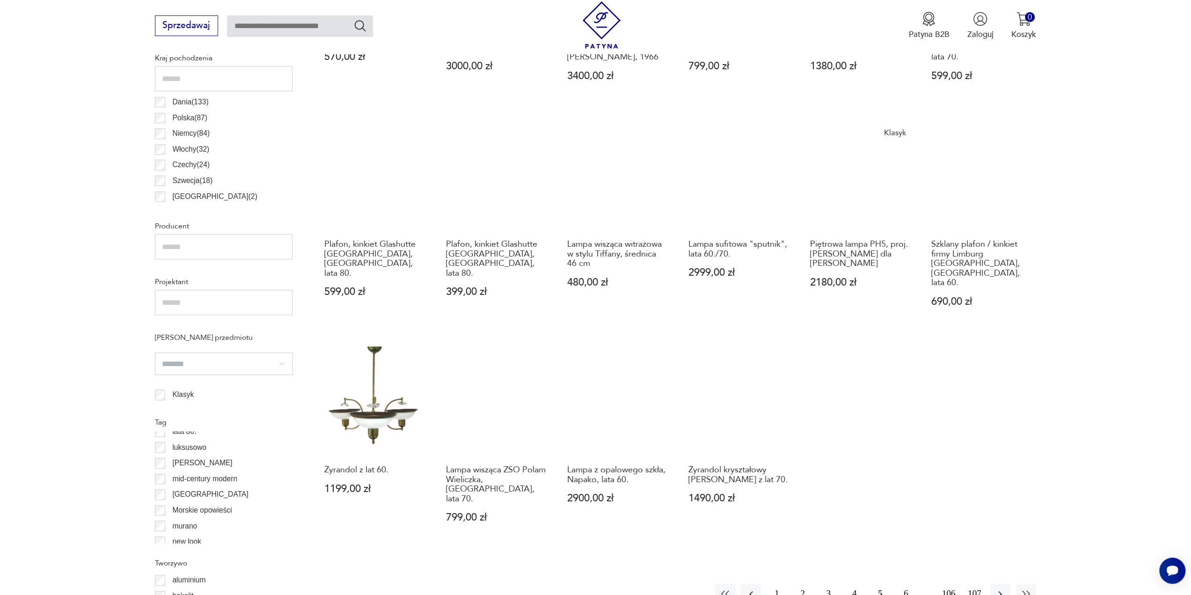
scroll to position [605, 0]
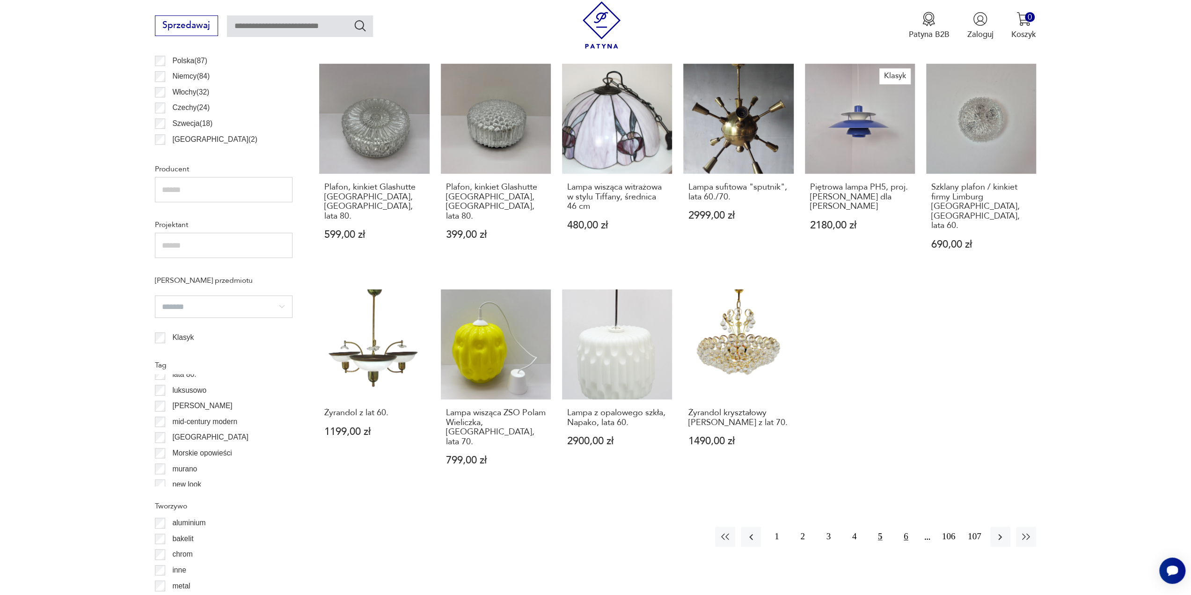
click at [901, 526] on button "6" at bounding box center [906, 536] width 20 height 20
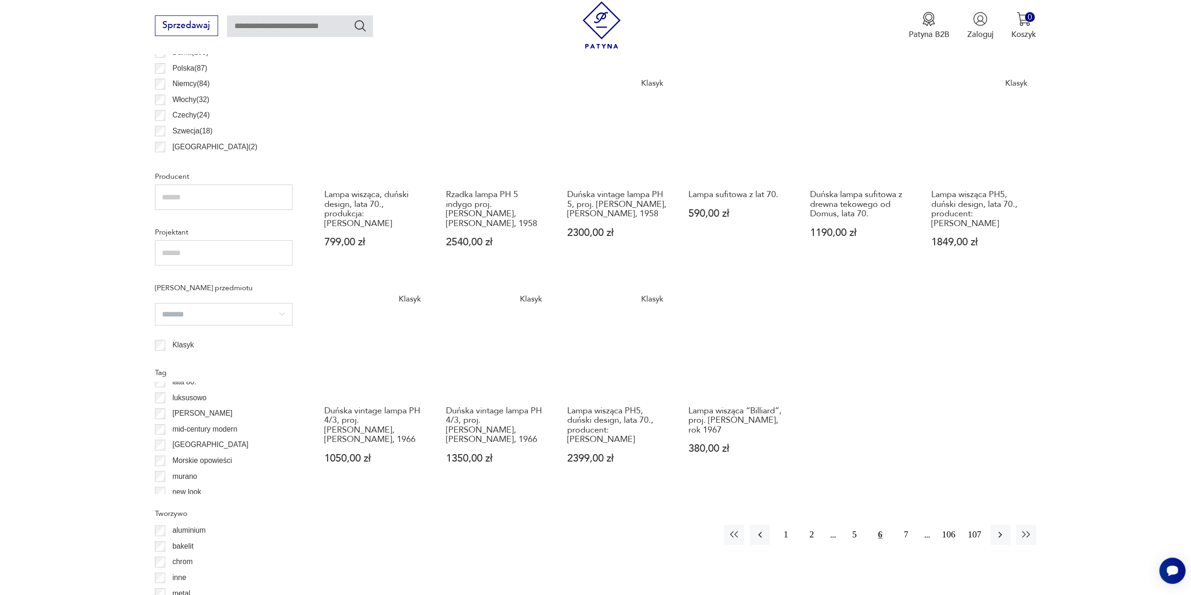
scroll to position [652, 0]
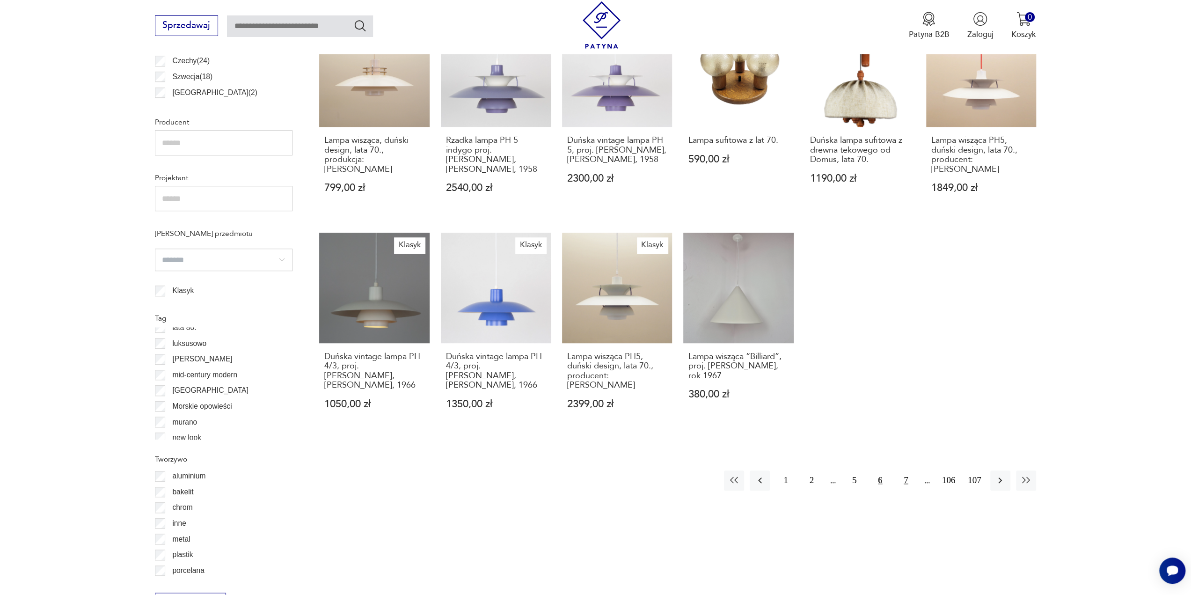
click at [904, 481] on button "7" at bounding box center [906, 480] width 20 height 20
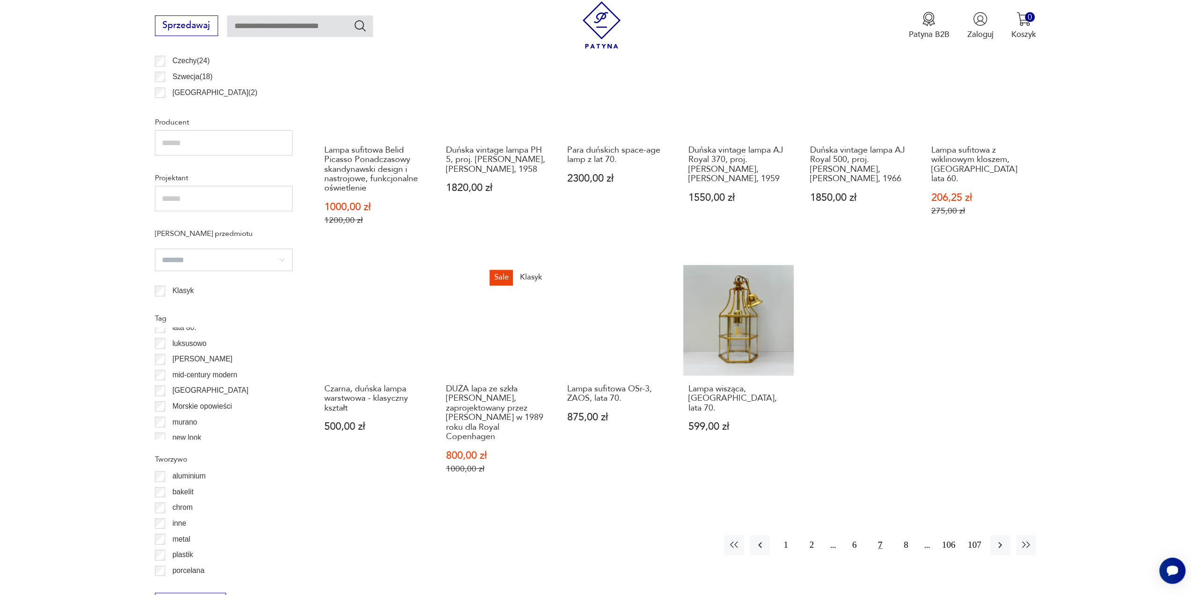
scroll to position [699, 0]
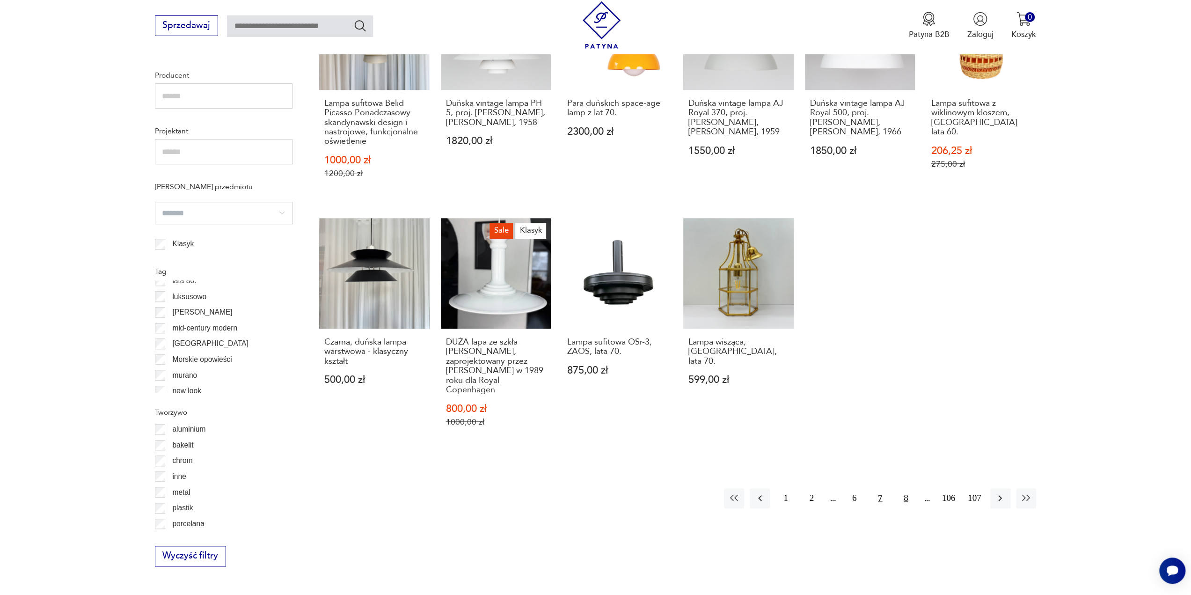
click at [904, 488] on button "8" at bounding box center [906, 498] width 20 height 20
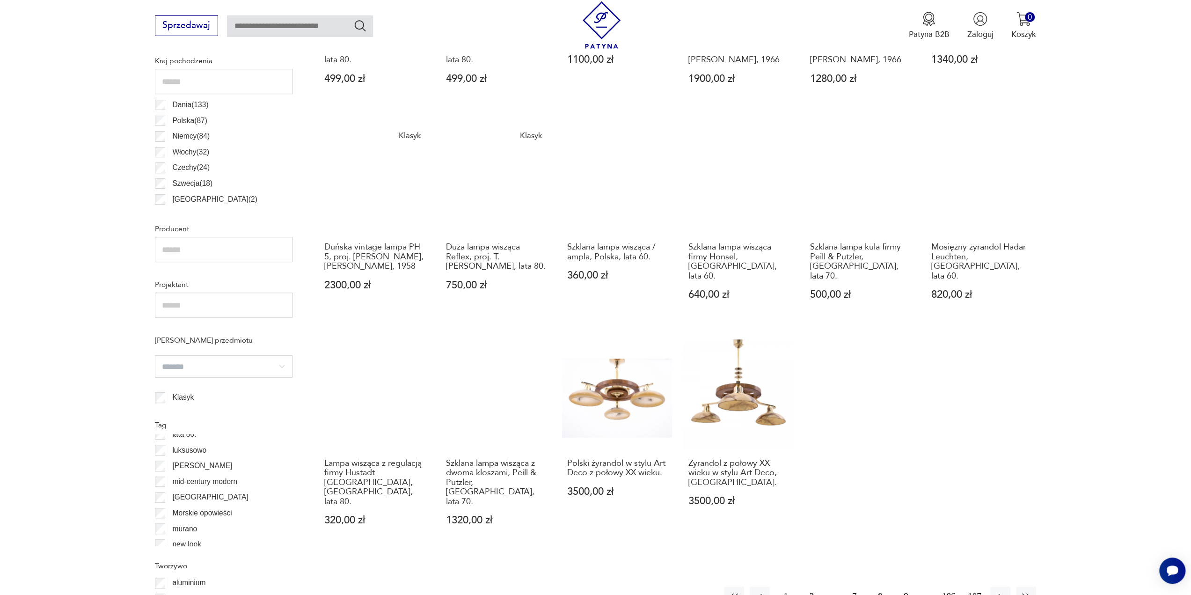
scroll to position [605, 0]
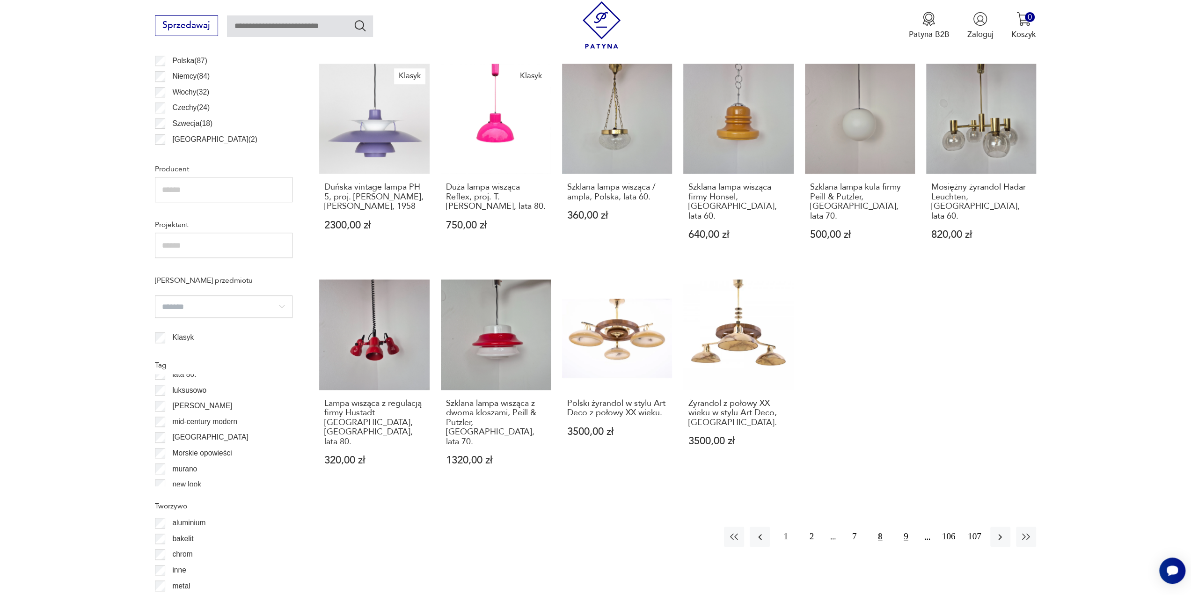
click at [903, 526] on button "9" at bounding box center [906, 536] width 20 height 20
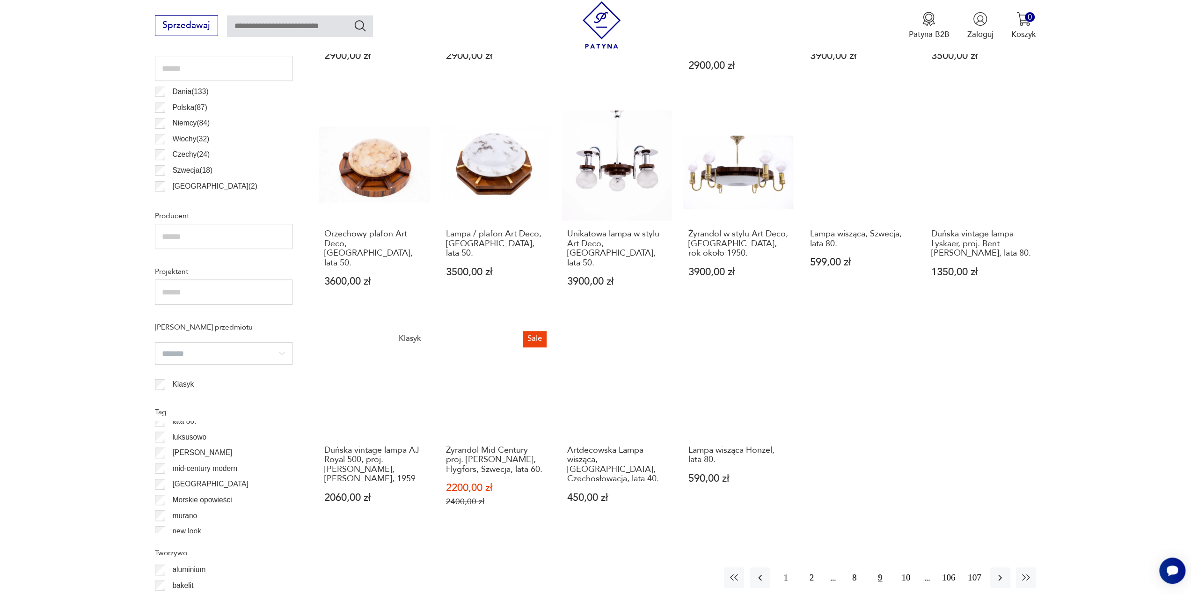
scroll to position [605, 0]
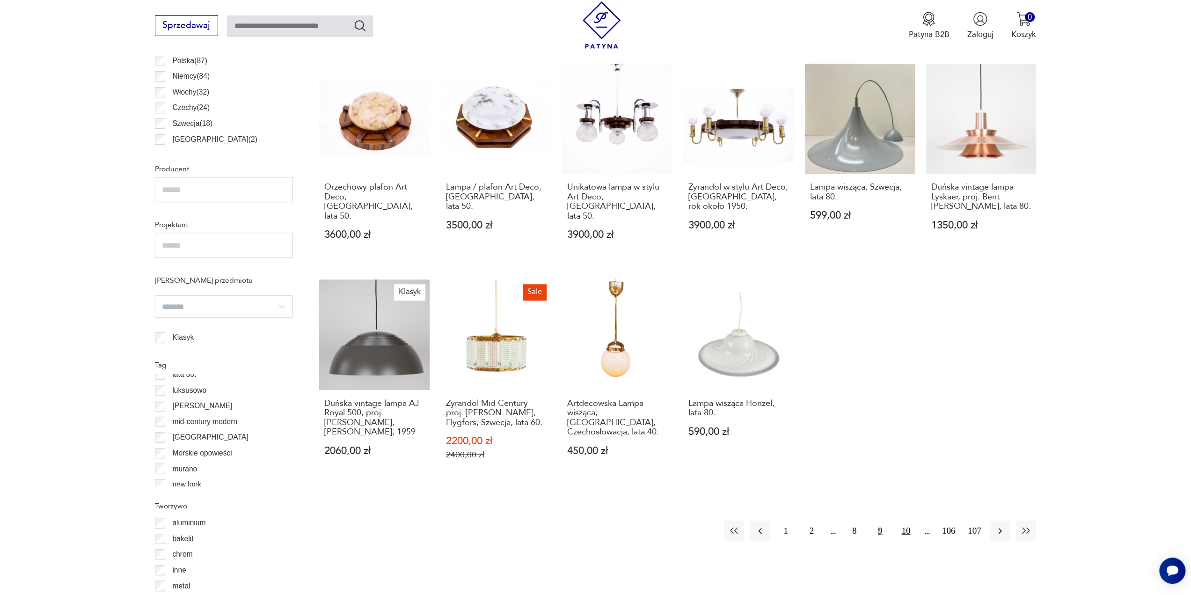
click at [905, 520] on button "10" at bounding box center [906, 530] width 20 height 20
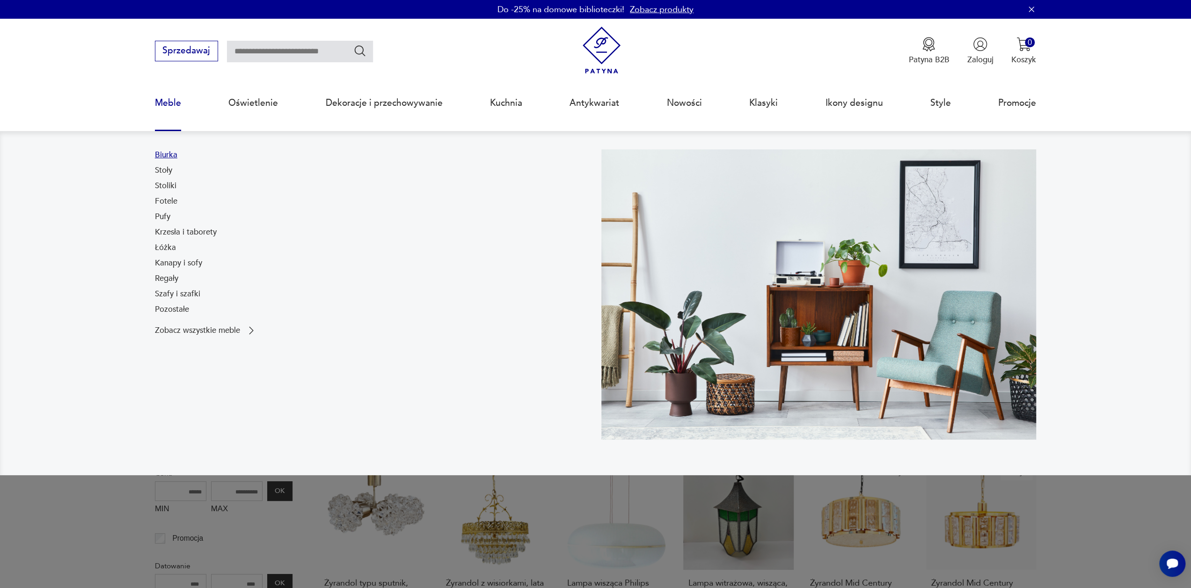
click at [171, 160] on link "Biurka" at bounding box center [166, 154] width 22 height 11
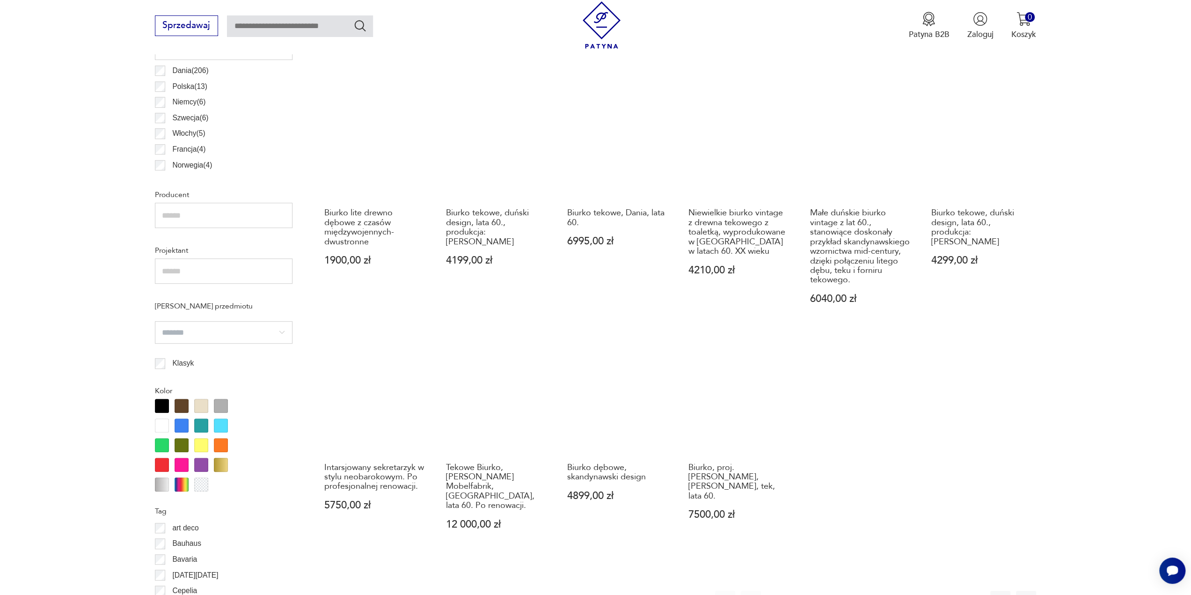
scroll to position [652, 0]
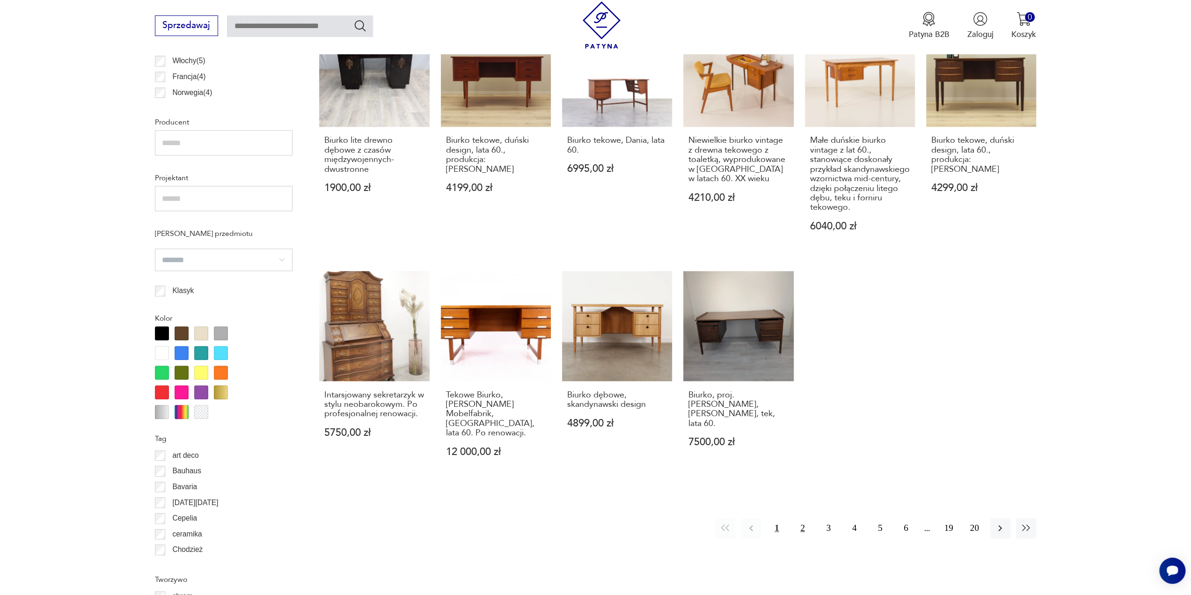
click at [805, 527] on button "2" at bounding box center [802, 528] width 20 height 20
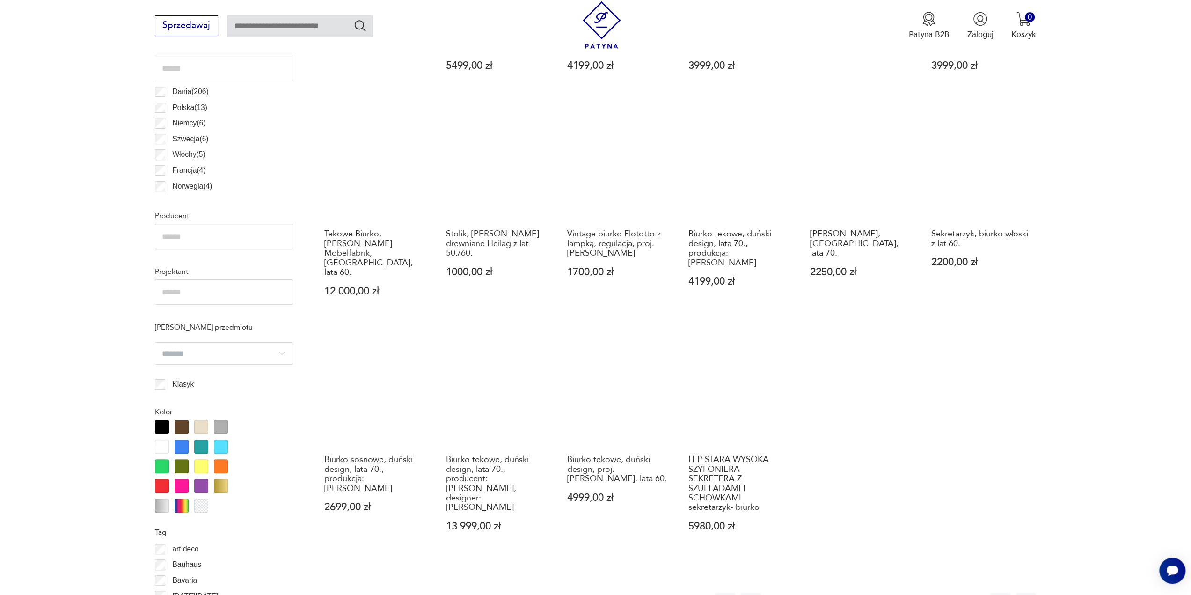
scroll to position [605, 0]
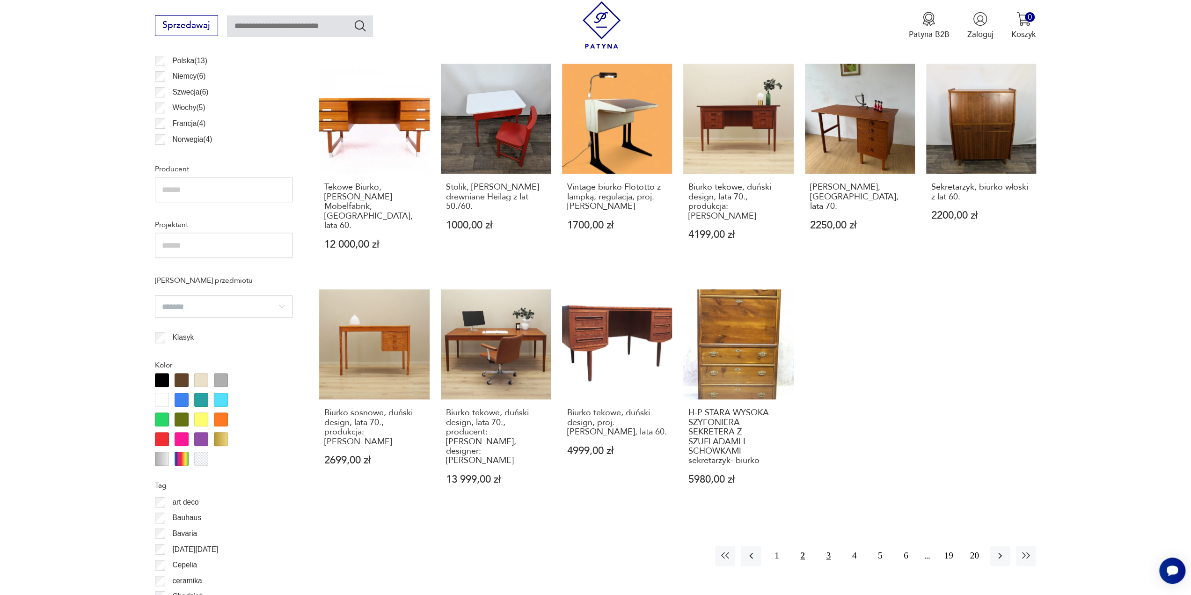
click at [831, 546] on button "3" at bounding box center [828, 556] width 20 height 20
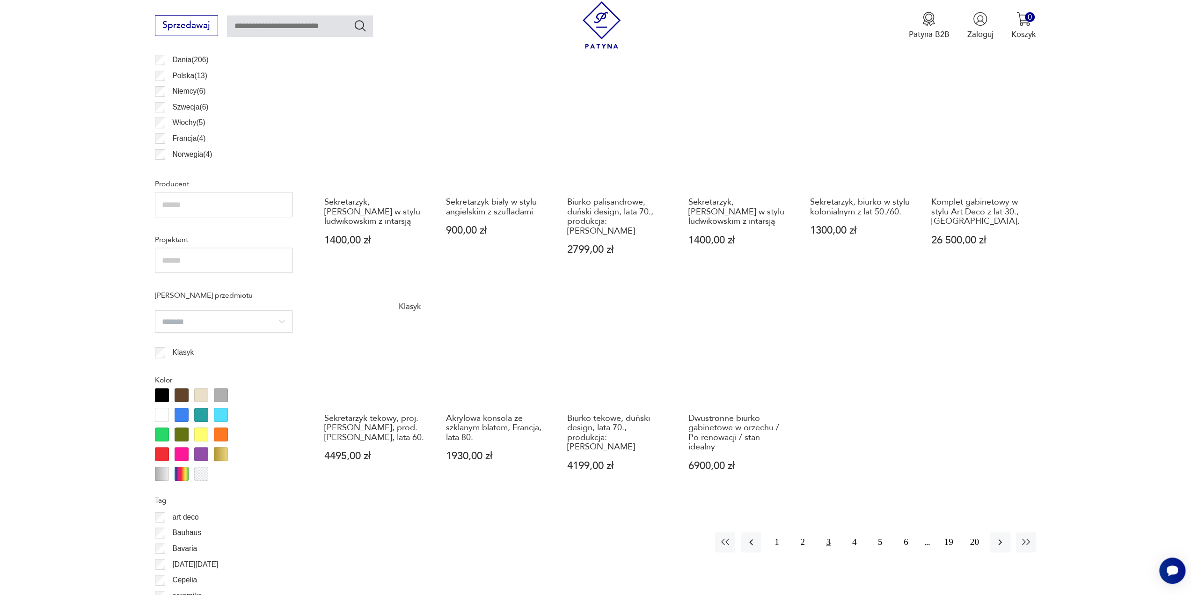
scroll to position [605, 0]
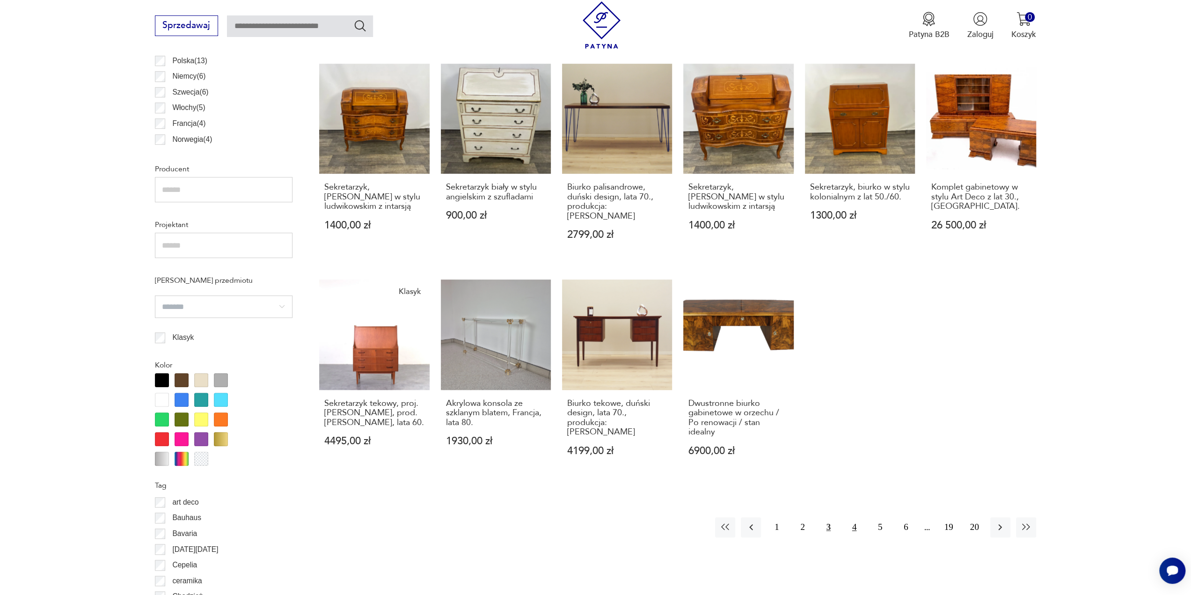
click at [852, 517] on button "4" at bounding box center [854, 527] width 20 height 20
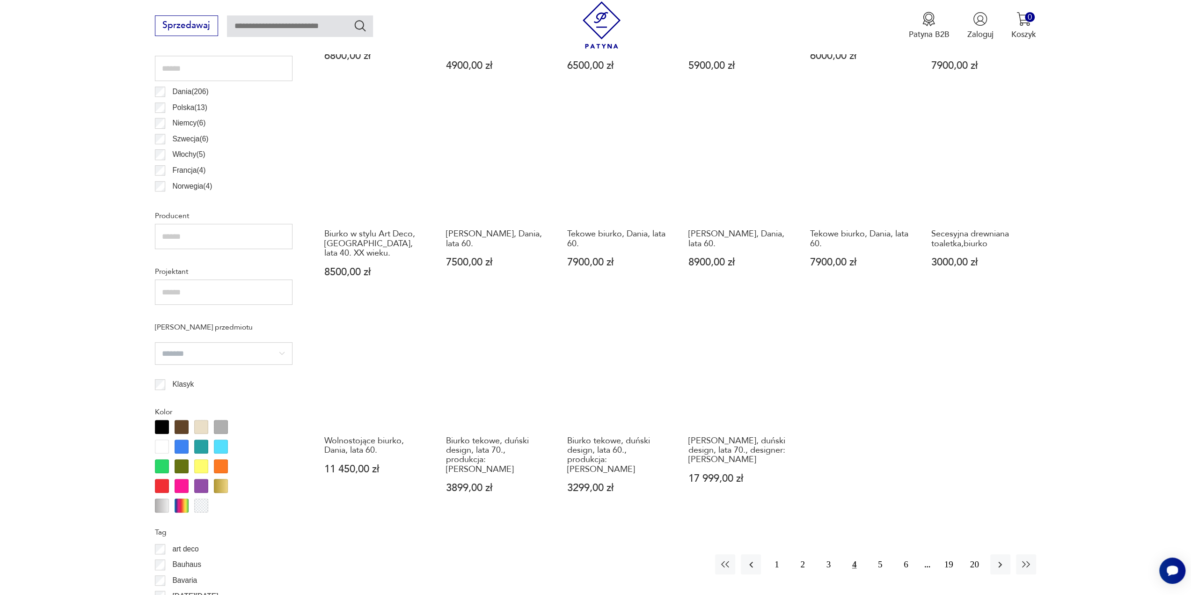
scroll to position [605, 0]
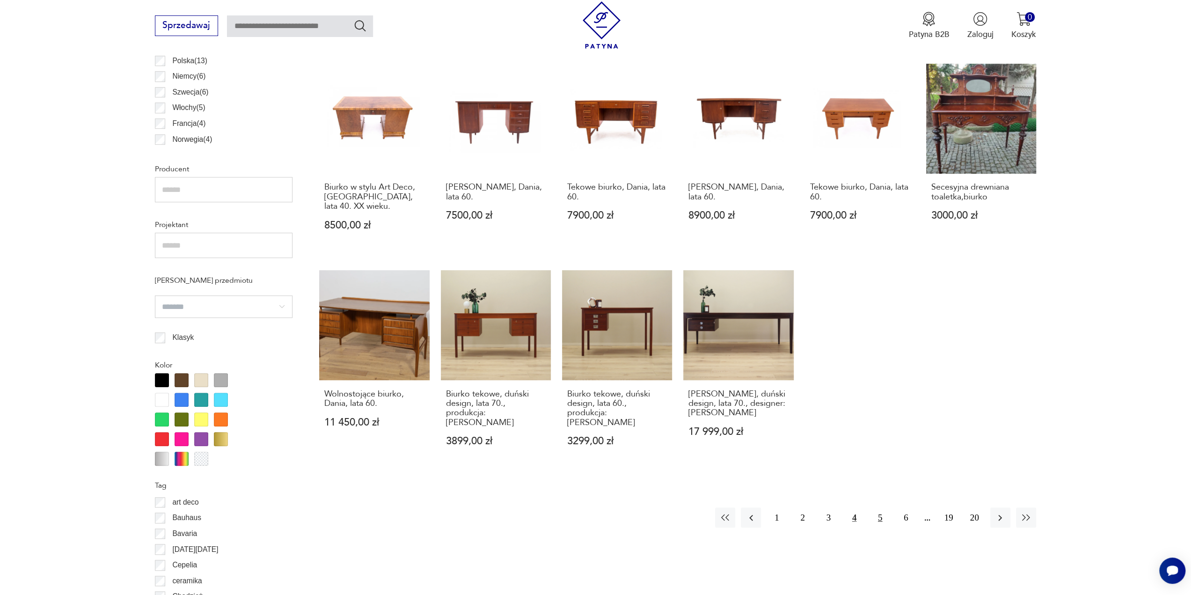
click at [871, 507] on button "5" at bounding box center [880, 517] width 20 height 20
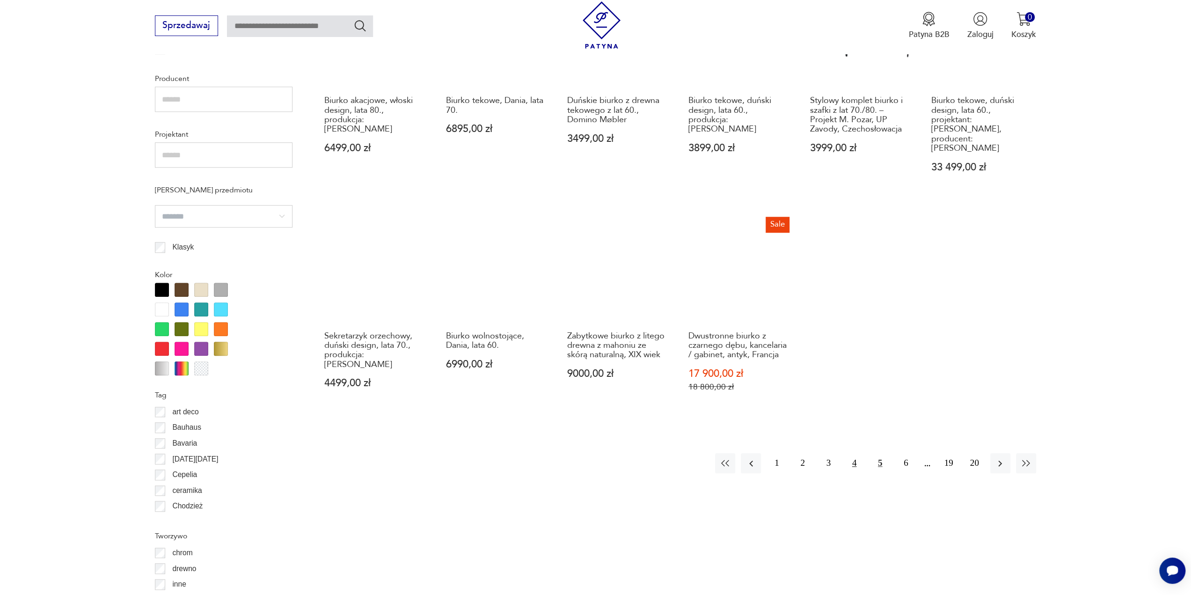
scroll to position [699, 0]
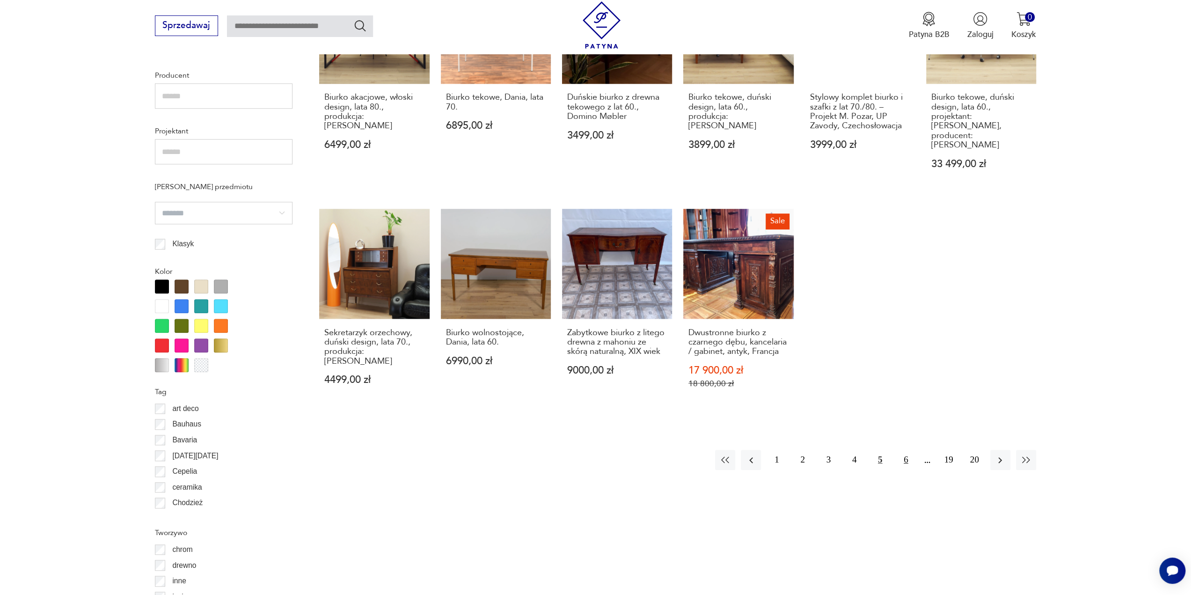
click at [903, 452] on button "6" at bounding box center [906, 460] width 20 height 20
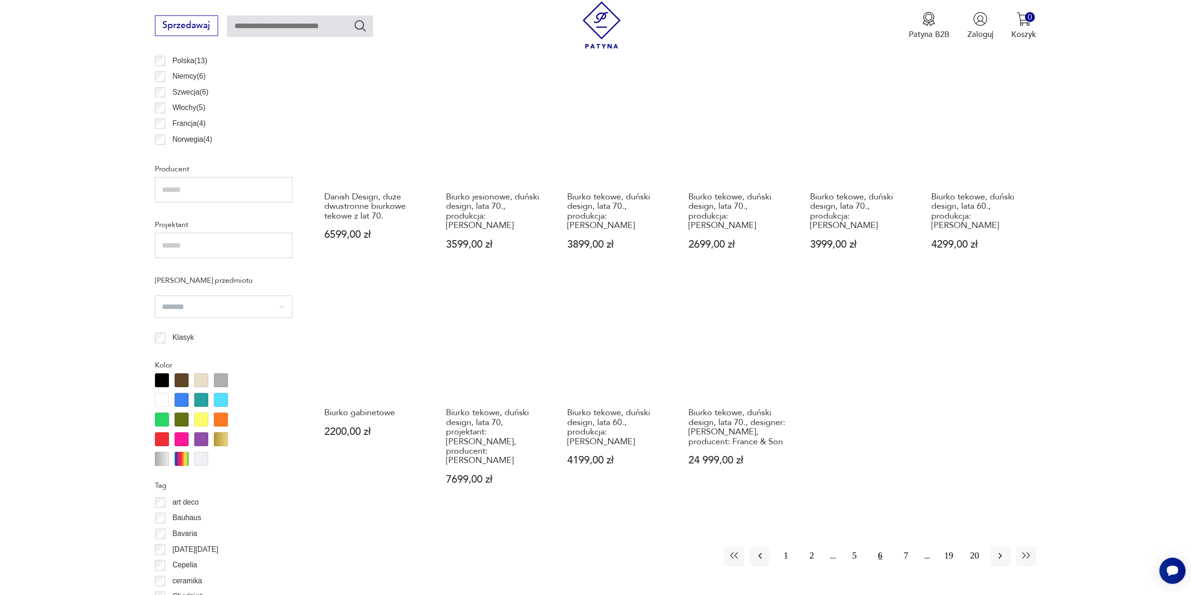
scroll to position [652, 0]
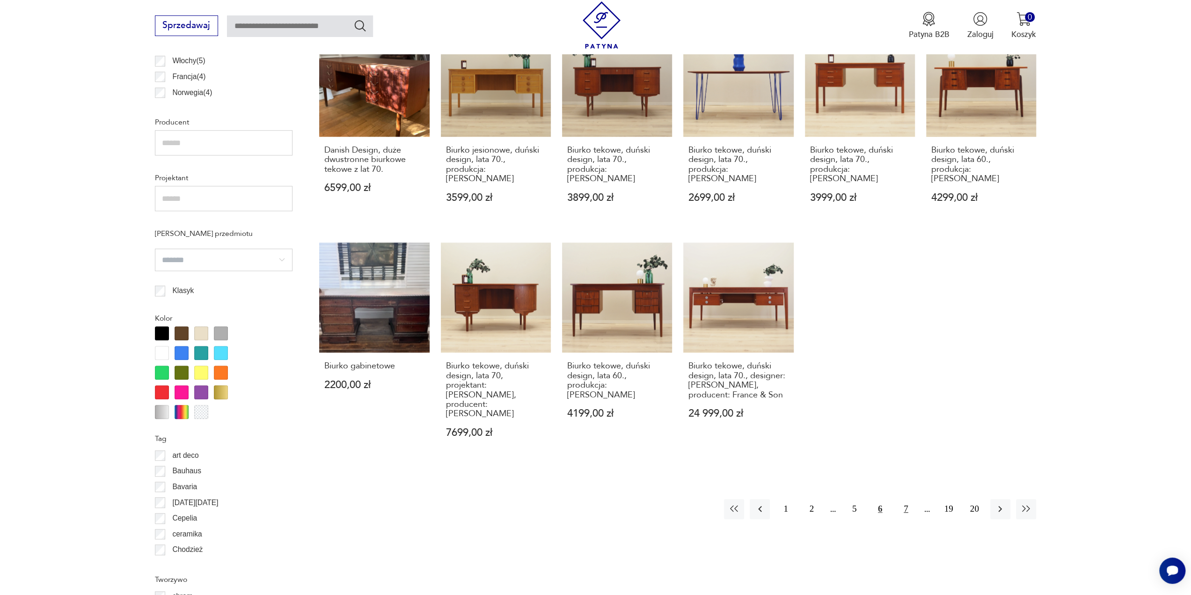
click at [906, 503] on button "7" at bounding box center [906, 509] width 20 height 20
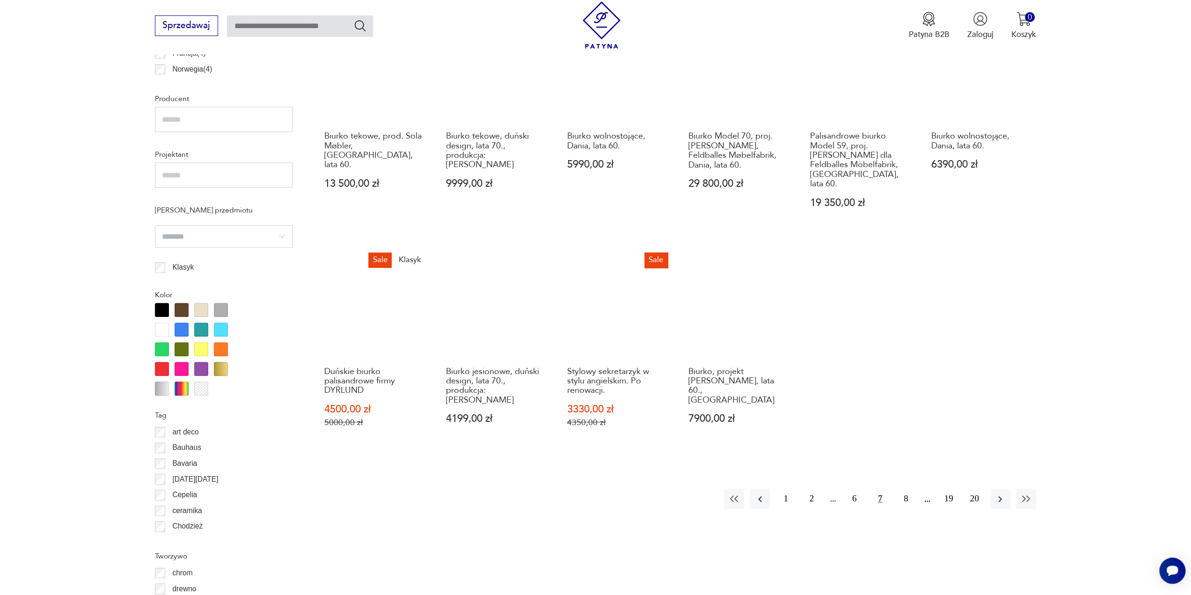
scroll to position [699, 0]
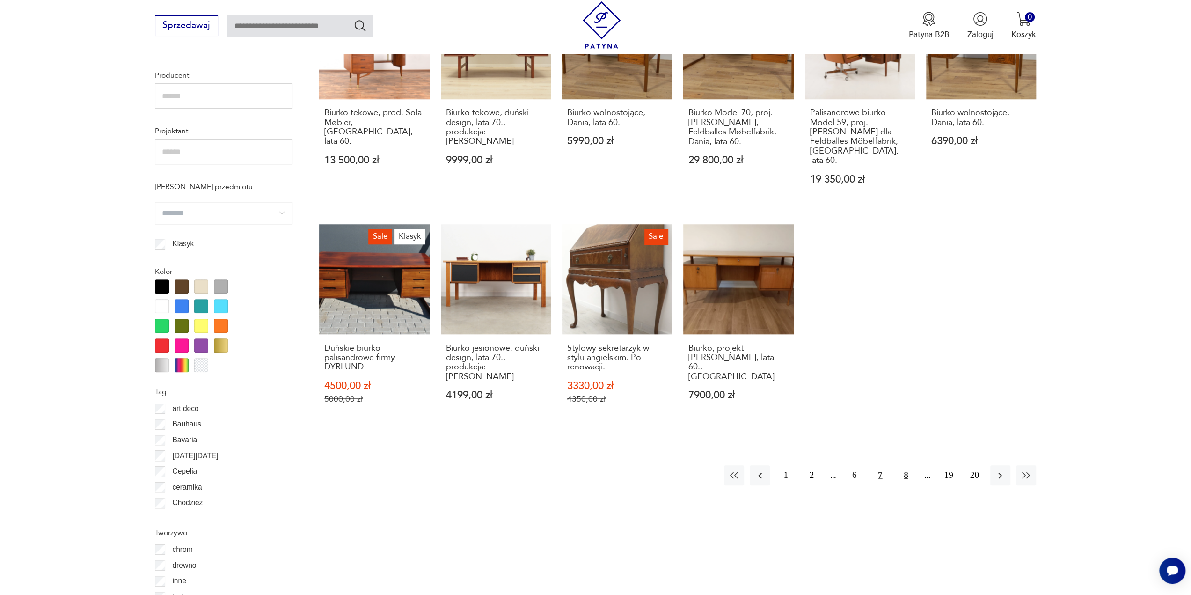
click at [904, 465] on button "8" at bounding box center [906, 475] width 20 height 20
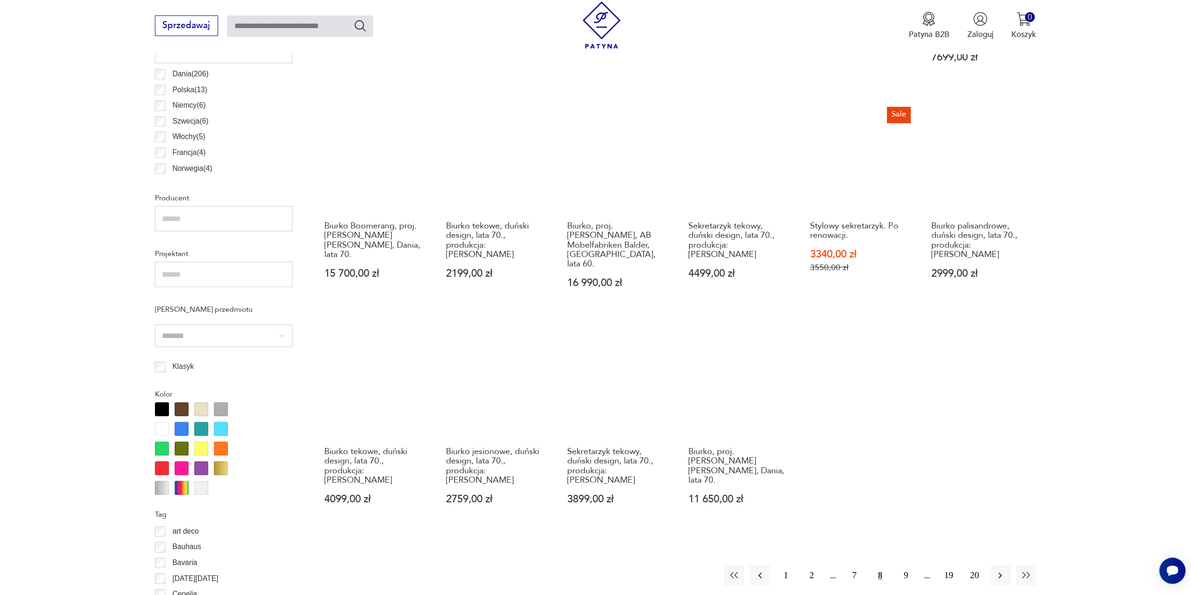
scroll to position [652, 0]
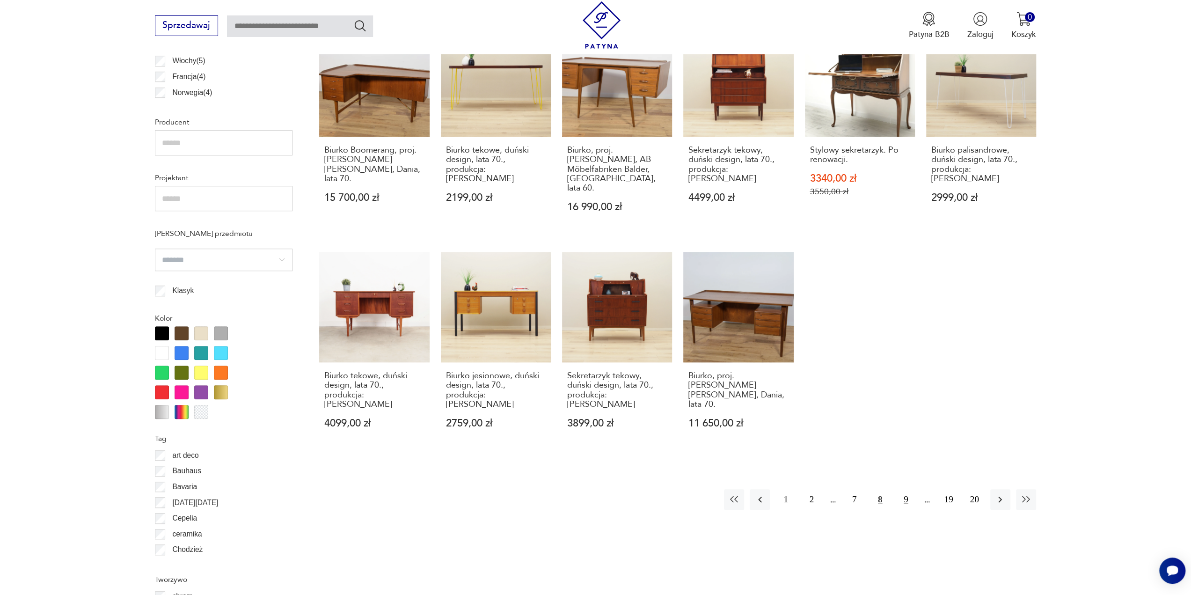
click at [903, 489] on button "9" at bounding box center [906, 499] width 20 height 20
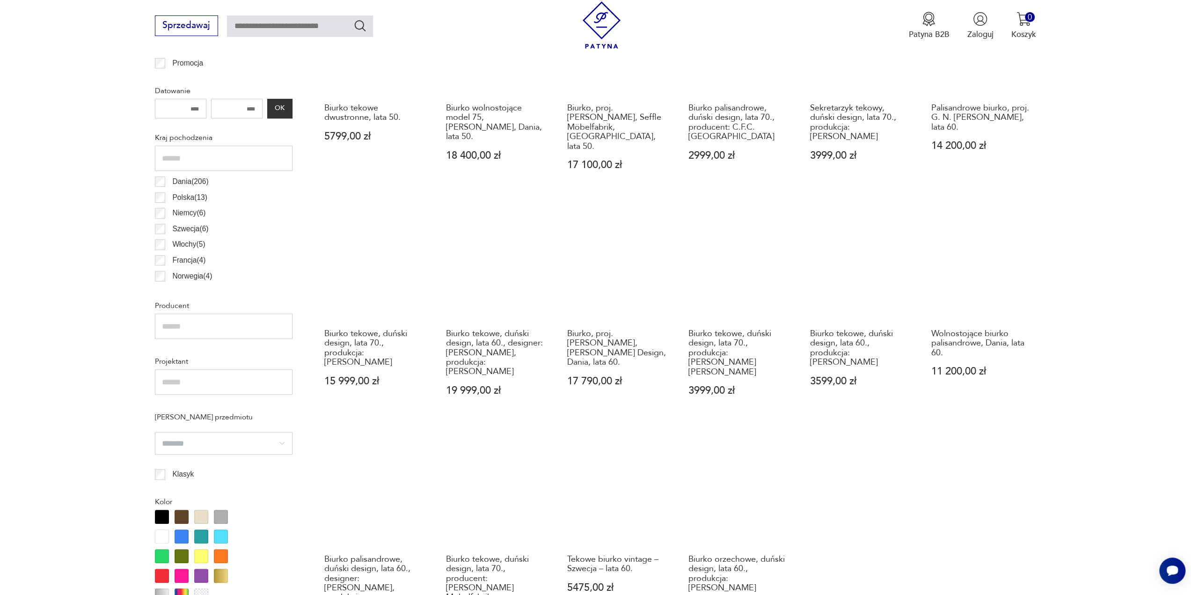
scroll to position [746, 0]
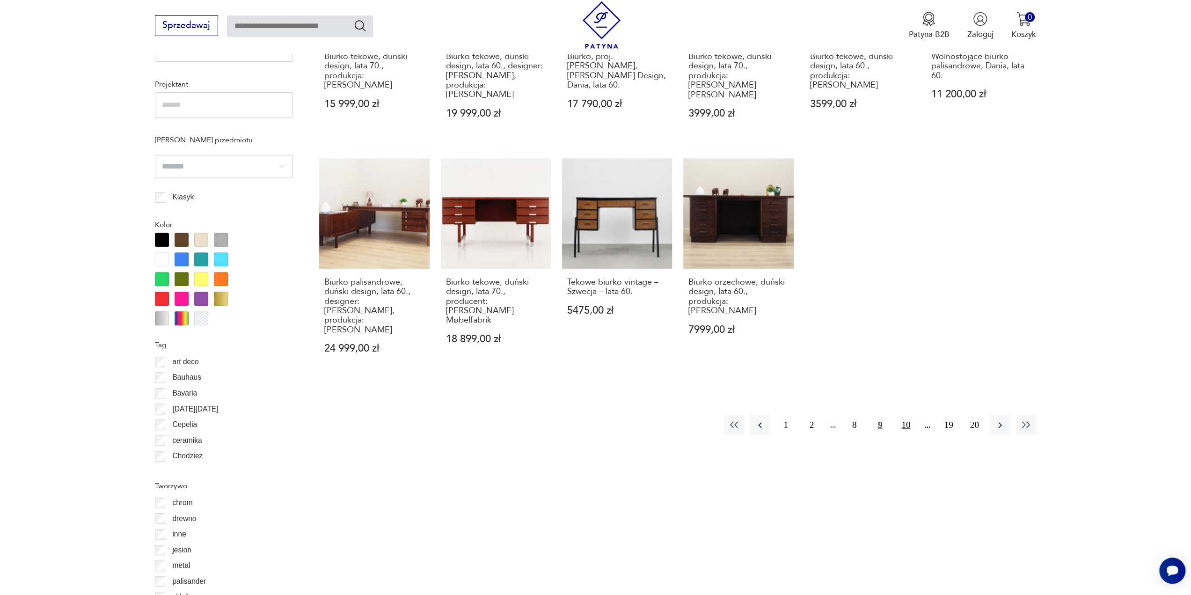
click at [905, 415] on button "10" at bounding box center [906, 425] width 20 height 20
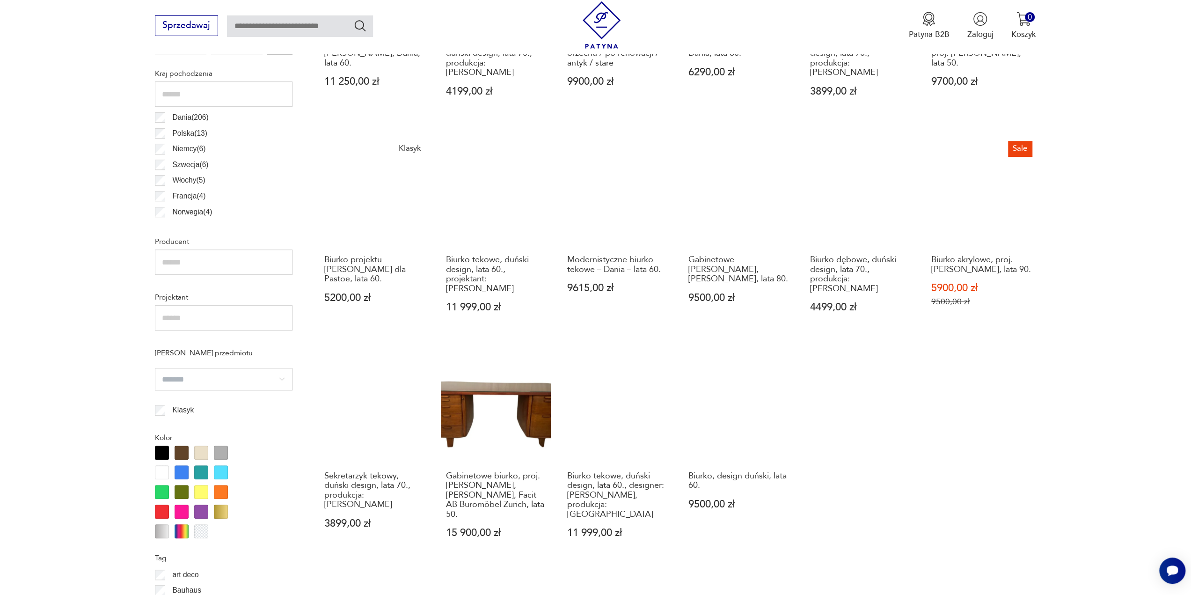
scroll to position [652, 0]
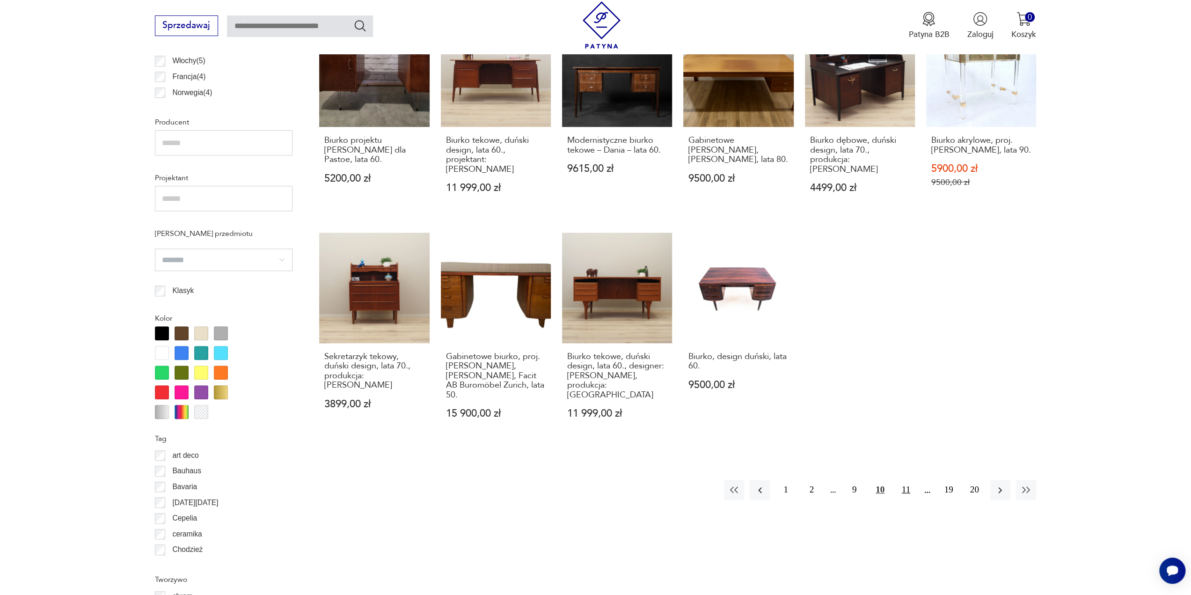
click at [899, 480] on button "11" at bounding box center [906, 490] width 20 height 20
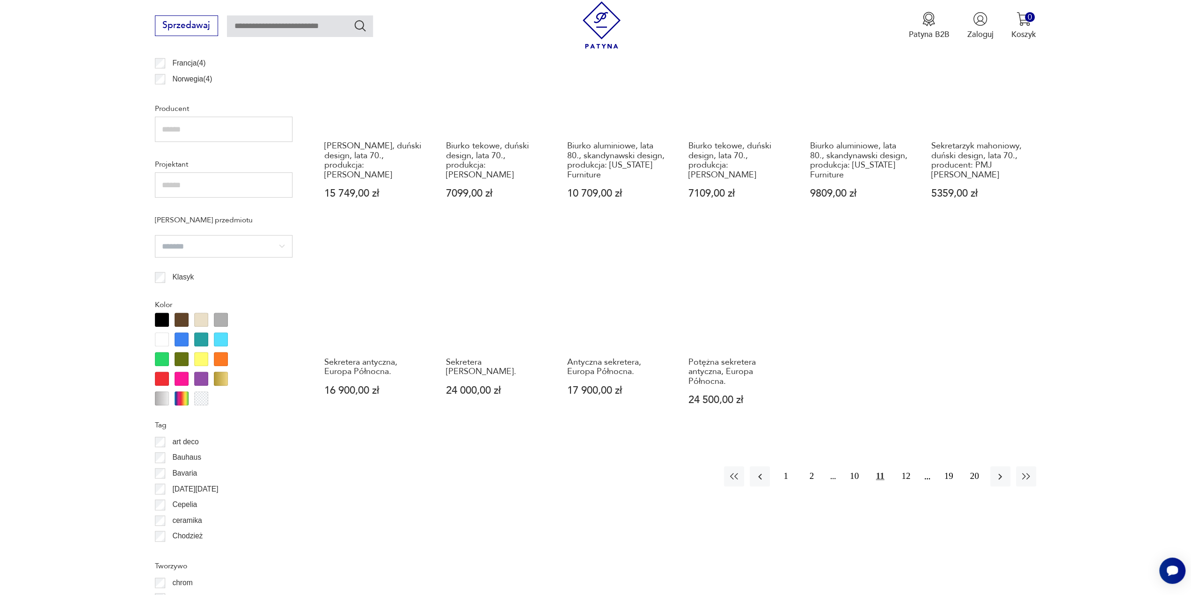
scroll to position [746, 0]
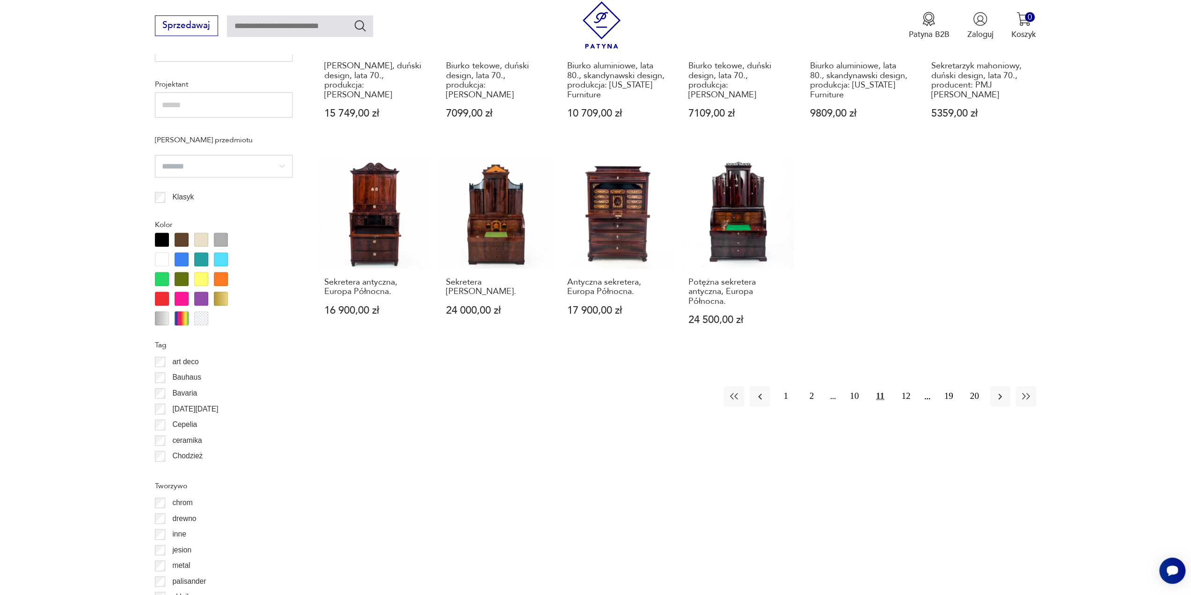
click at [916, 388] on div "1 2 10 11 12 19 20" at bounding box center [880, 396] width 312 height 20
click at [911, 386] on button "12" at bounding box center [906, 396] width 20 height 20
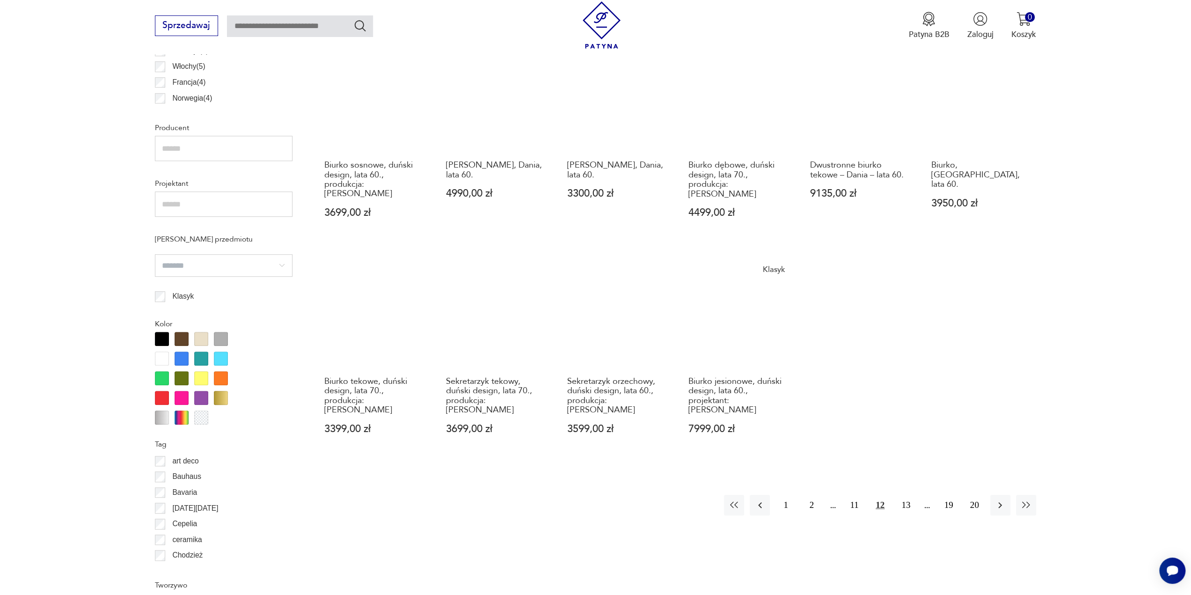
scroll to position [647, 0]
